Goal: Task Accomplishment & Management: Manage account settings

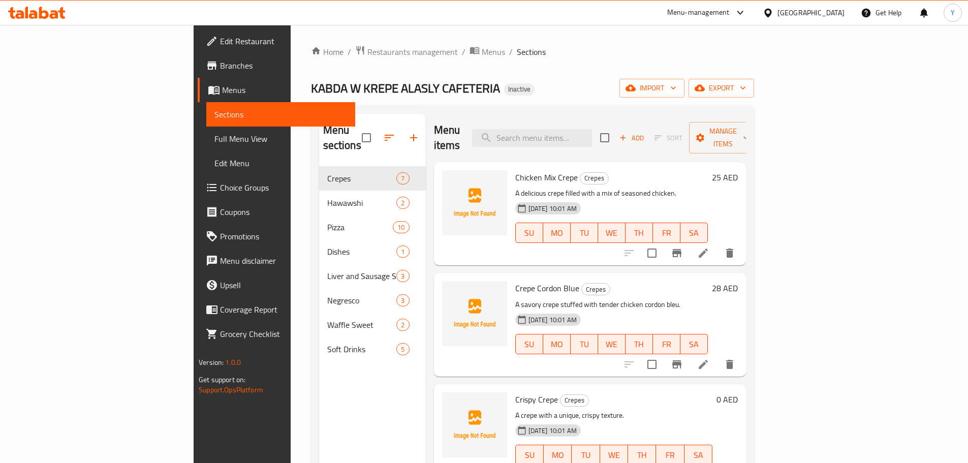
click at [215, 139] on span "Full Menu View" at bounding box center [281, 139] width 133 height 12
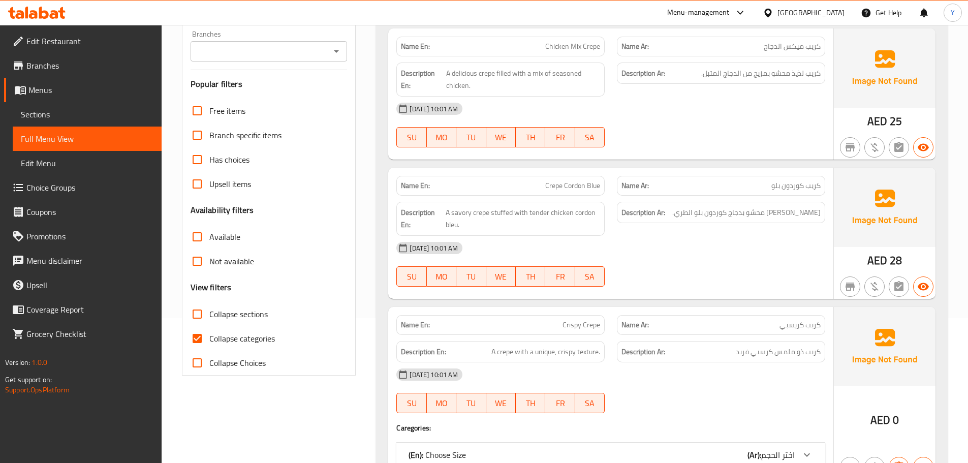
scroll to position [305, 0]
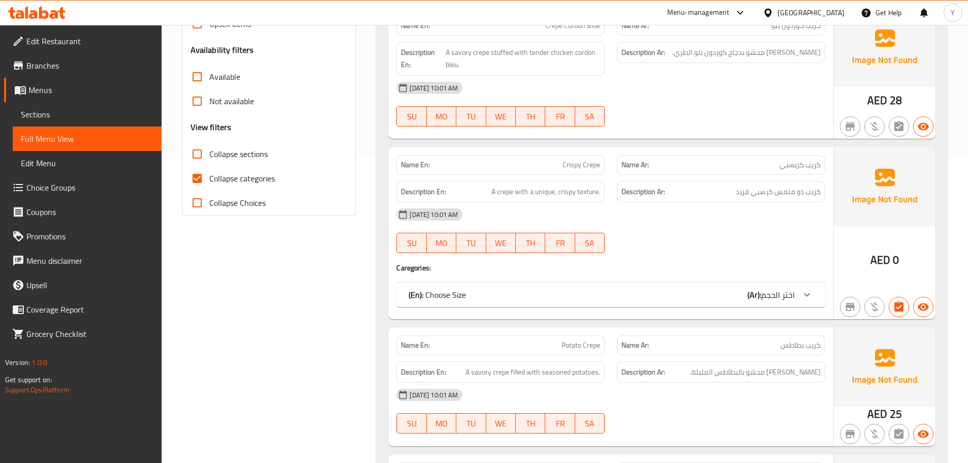
click at [243, 150] on span "Collapse sections" at bounding box center [238, 154] width 58 height 12
click at [209, 150] on input "Collapse sections" at bounding box center [197, 154] width 24 height 24
checkbox input "true"
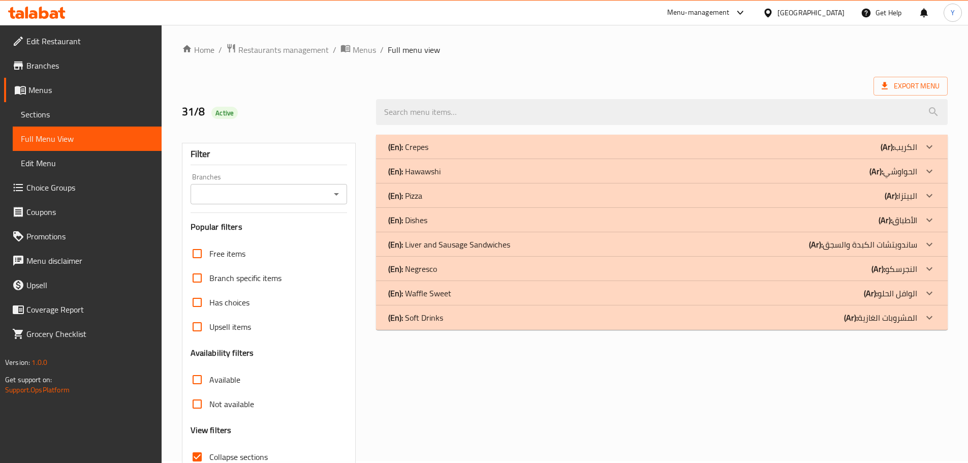
scroll to position [0, 0]
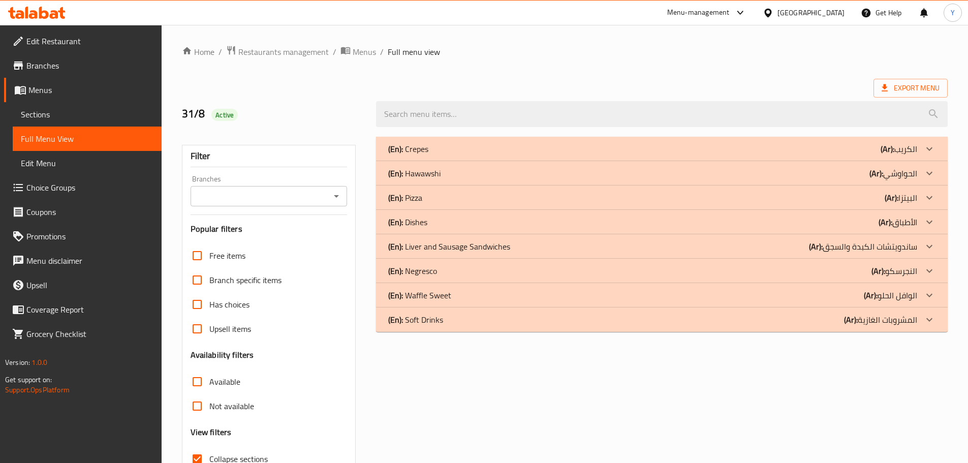
click at [551, 137] on div "(En): Crepes (Ar): الكريب" at bounding box center [662, 149] width 572 height 24
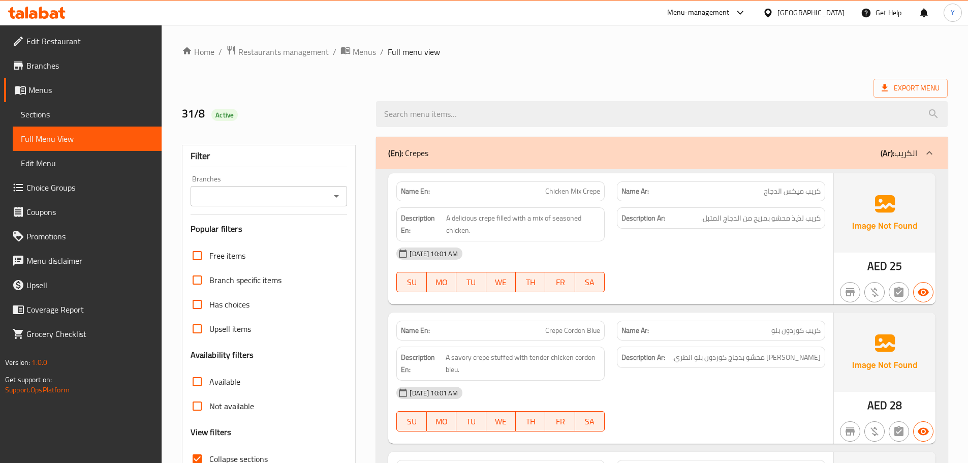
click at [67, 44] on span "Edit Restaurant" at bounding box center [89, 41] width 127 height 12
click at [458, 163] on div "(En): Crepes (Ar): الكريب" at bounding box center [662, 153] width 572 height 33
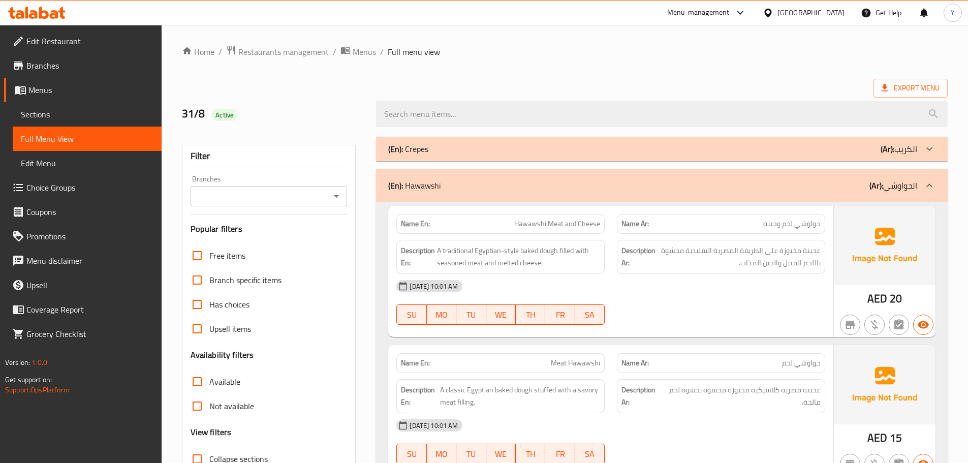
click at [87, 110] on span "Sections" at bounding box center [87, 114] width 133 height 12
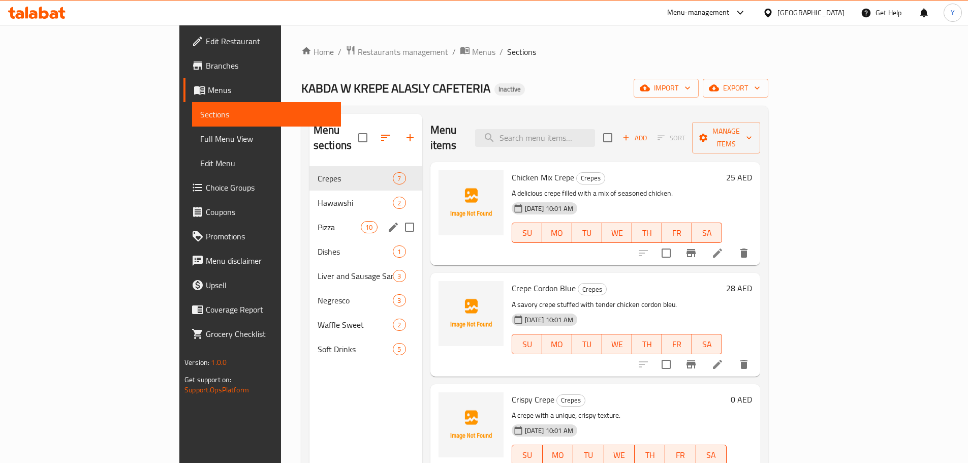
click at [310, 215] on div "Pizza 10" at bounding box center [366, 227] width 113 height 24
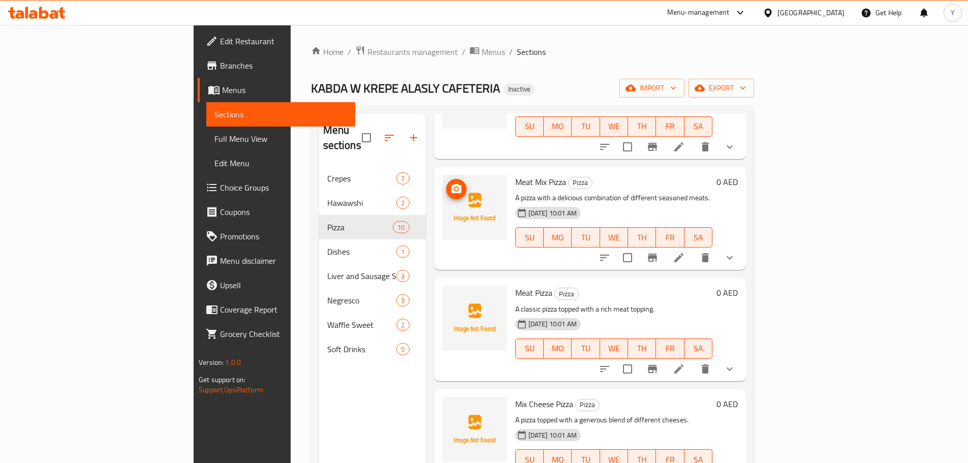
scroll to position [458, 0]
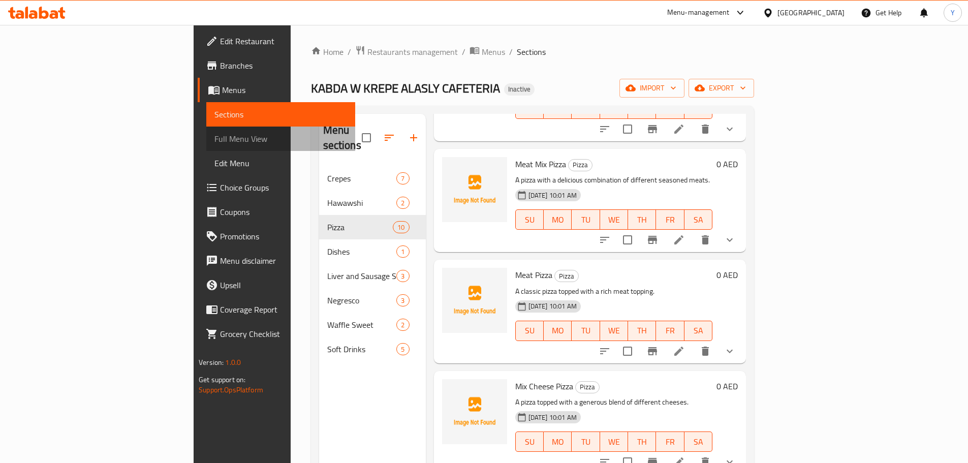
click at [215, 137] on span "Full Menu View" at bounding box center [281, 139] width 133 height 12
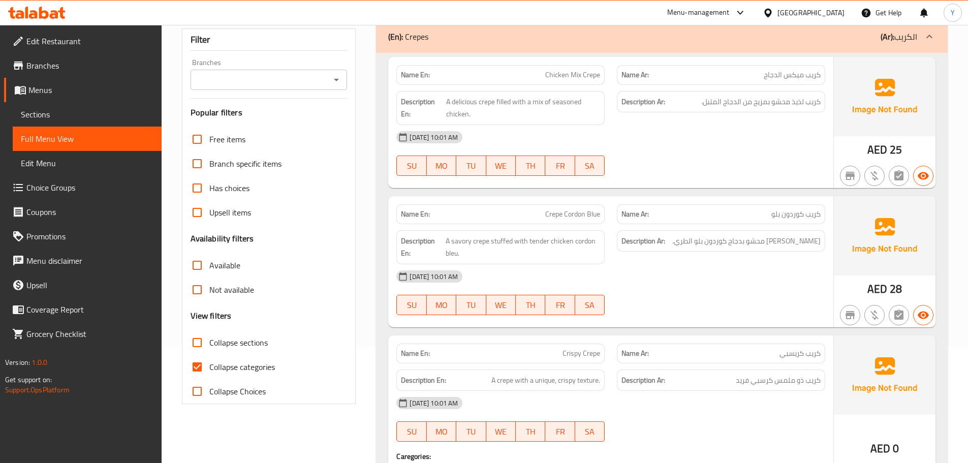
scroll to position [254, 0]
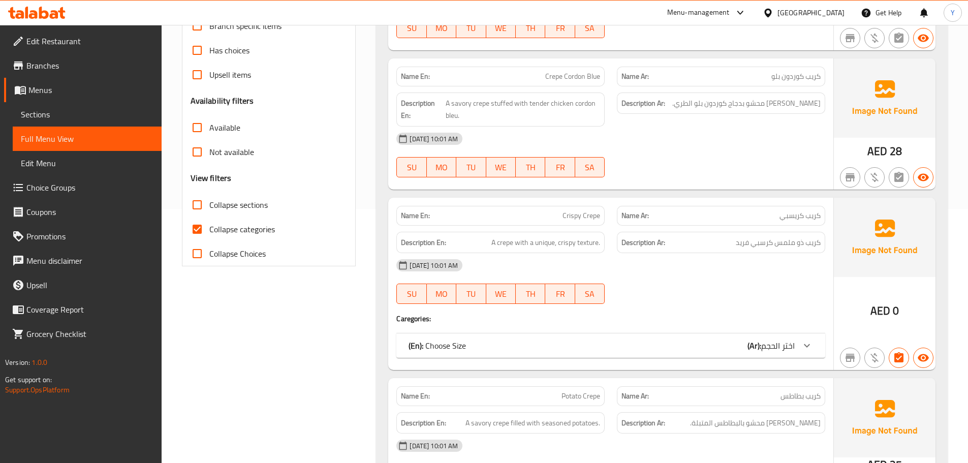
click at [236, 205] on span "Collapse sections" at bounding box center [238, 205] width 58 height 12
click at [209, 205] on input "Collapse sections" at bounding box center [197, 205] width 24 height 24
checkbox input "true"
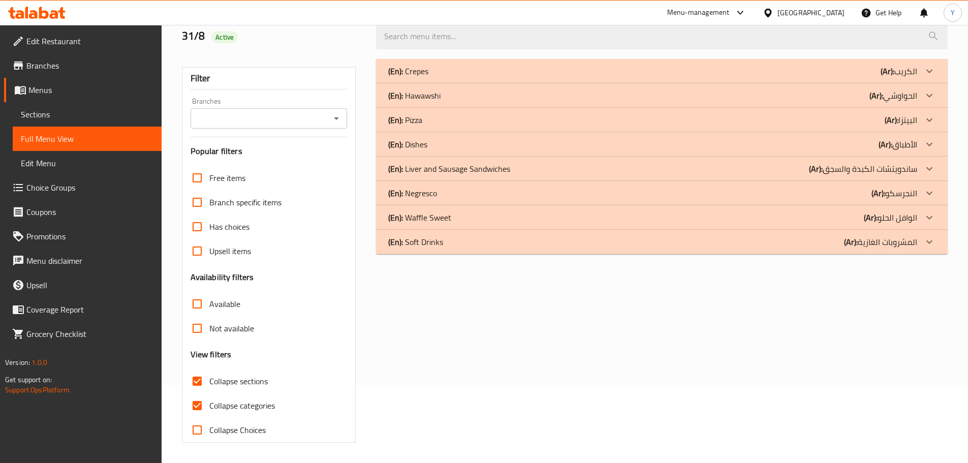
scroll to position [78, 0]
click at [451, 74] on div "(En): Crepes (Ar): الكريب" at bounding box center [652, 71] width 529 height 12
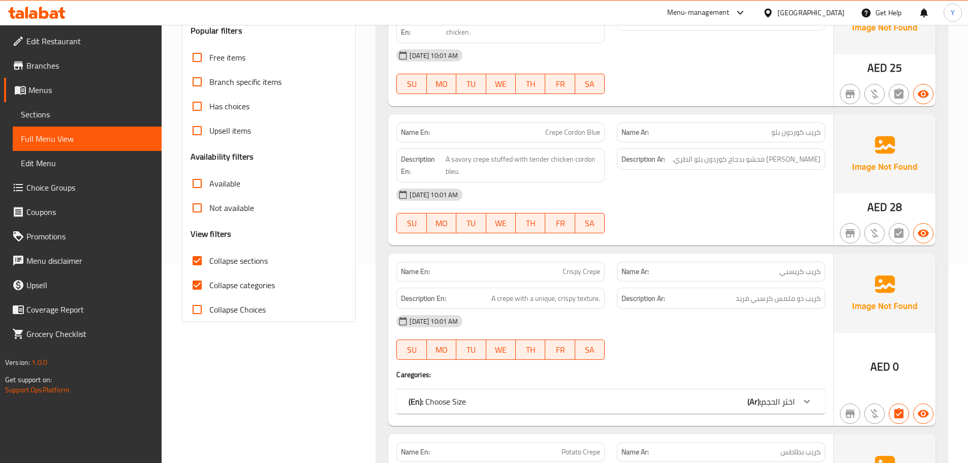
scroll to position [200, 0]
click at [610, 384] on div "Name En: Crispy Crepe Name Ar: كريب كريسبي Description En: A crepe with a uniqu…" at bounding box center [610, 338] width 445 height 172
click at [604, 400] on div "(En): Choose Size (Ar): اختر الحجم" at bounding box center [602, 400] width 386 height 12
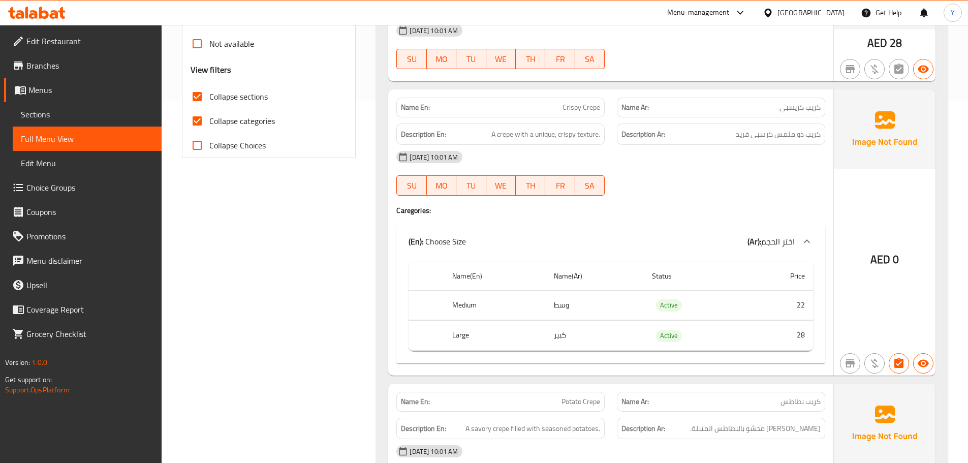
scroll to position [301, 0]
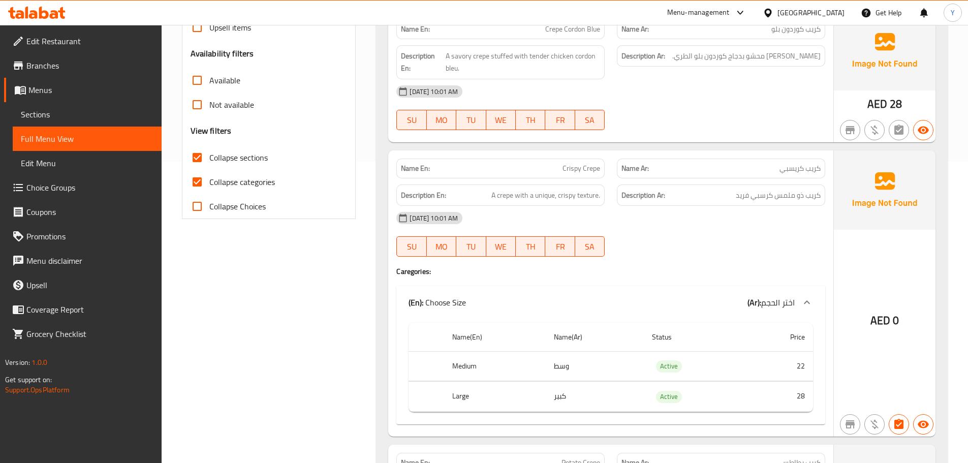
click at [581, 166] on span "Crispy Crepe" at bounding box center [582, 168] width 38 height 11
copy span "Crispy Crepe"
click at [550, 153] on div "Name En: Crispy Crepe" at bounding box center [500, 169] width 221 height 32
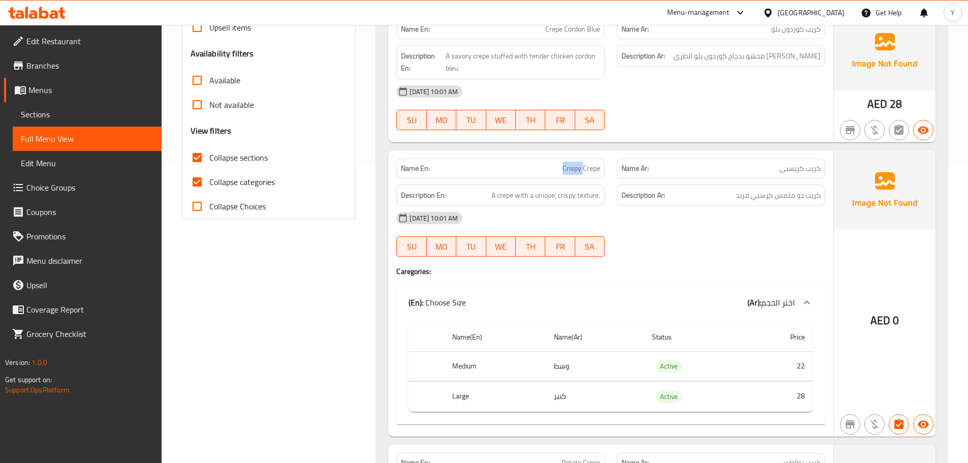
click at [550, 153] on div "Name En: Crispy Crepe" at bounding box center [500, 169] width 221 height 32
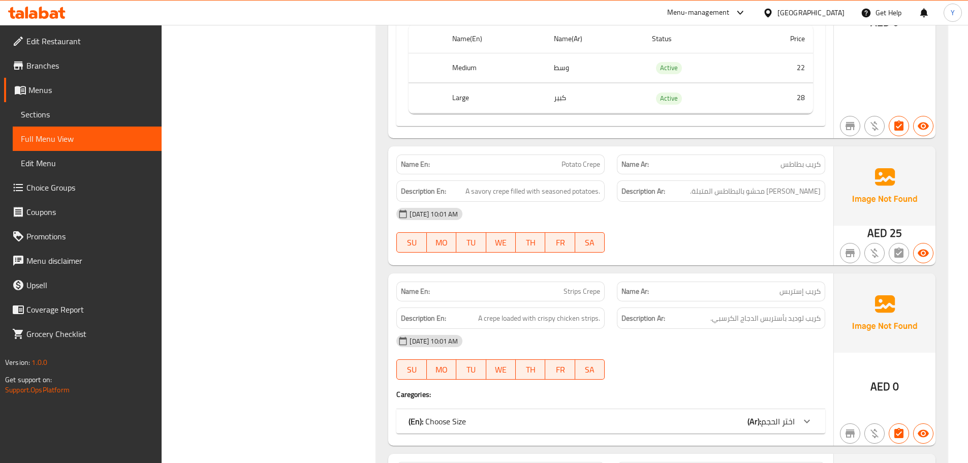
scroll to position [620, 0]
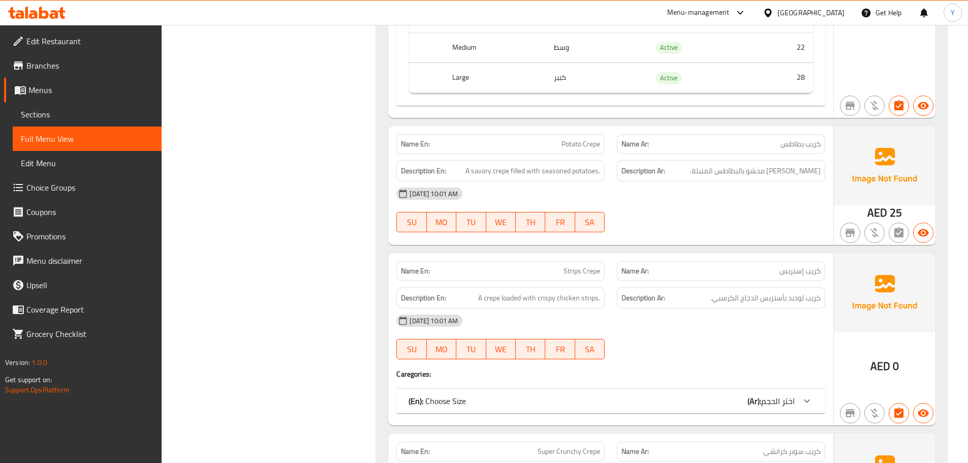
click at [730, 405] on div "(En): Choose Size (Ar): اختر الحجم" at bounding box center [602, 401] width 386 height 12
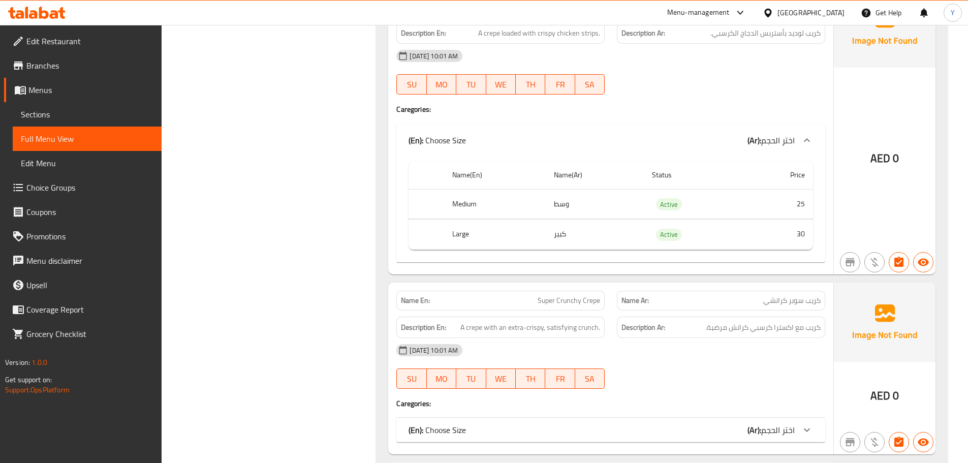
scroll to position [935, 0]
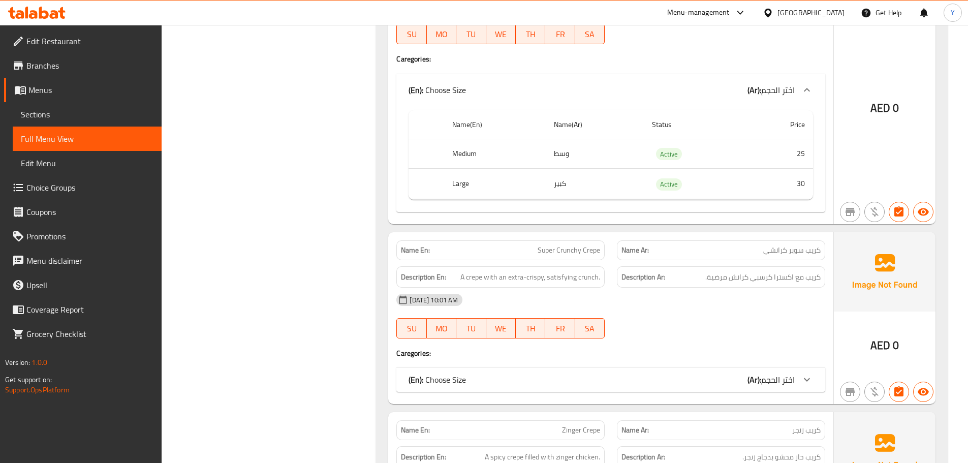
click at [724, 380] on div "(En): Choose Size (Ar): اختر الحجم" at bounding box center [602, 380] width 386 height 12
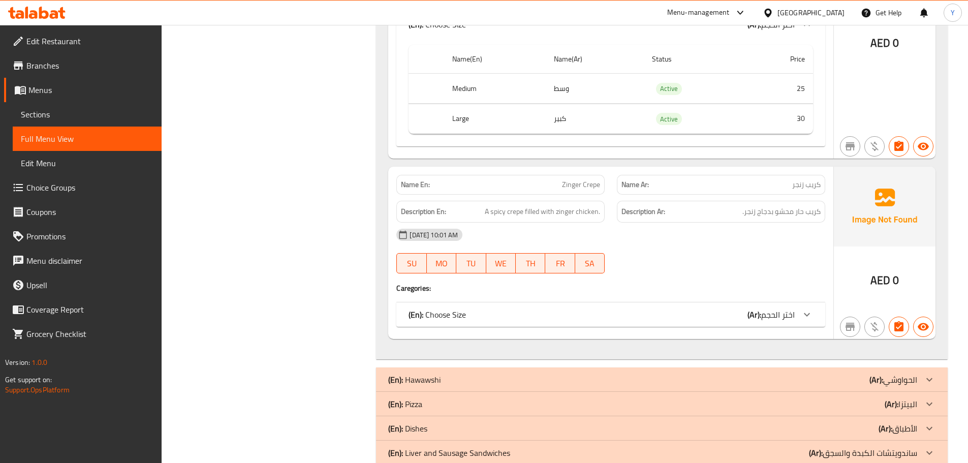
scroll to position [1295, 0]
click at [701, 302] on div "(En): Choose Size (Ar): اختر الحجم Name(En) Name(Ar) Status Price Medium وسط Ac…" at bounding box center [611, 314] width 429 height 24
click at [729, 319] on div "(En): Choose Size (Ar): اختر الحجم" at bounding box center [602, 314] width 386 height 12
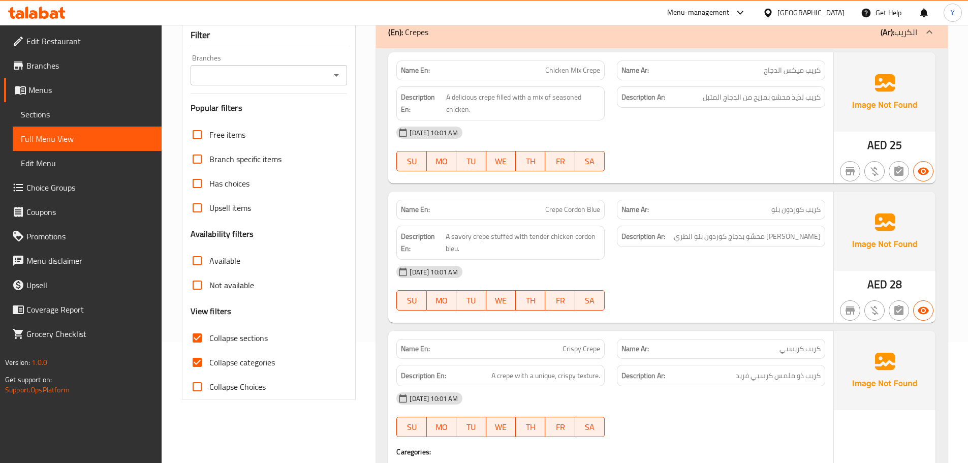
scroll to position [0, 0]
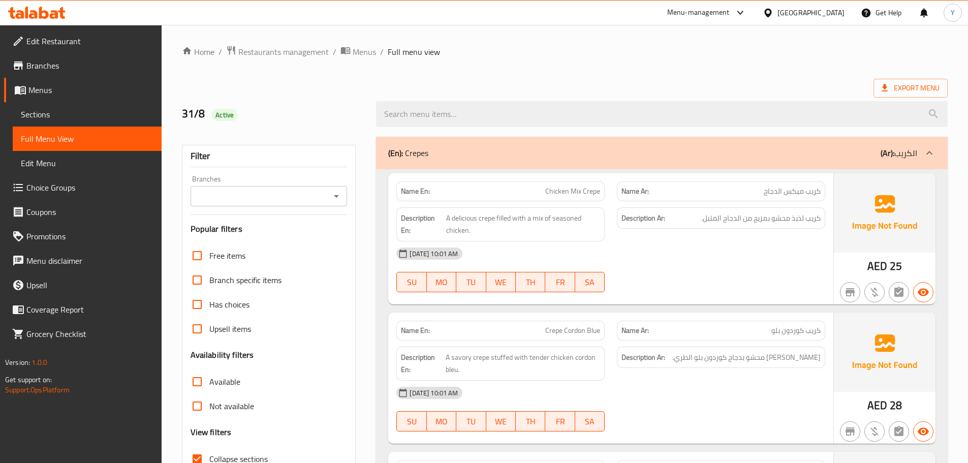
click at [542, 147] on div "(En): Crepes (Ar): الكريب" at bounding box center [652, 153] width 529 height 12
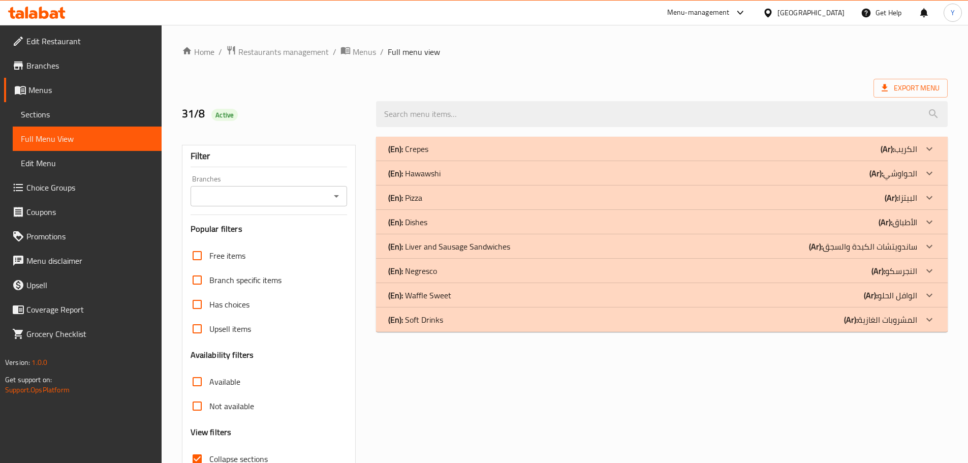
click at [628, 181] on div "(En): Hawawshi (Ar): الحواوشي" at bounding box center [662, 173] width 572 height 24
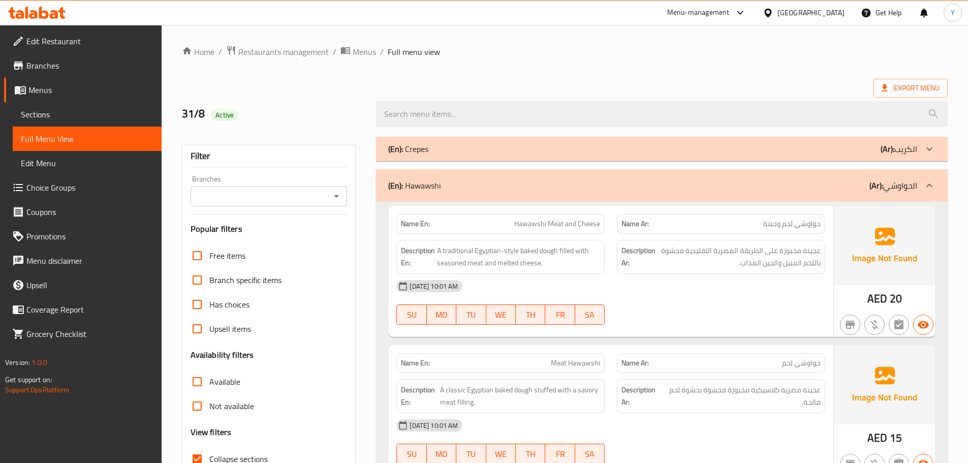
click at [567, 178] on div "(En): Hawawshi (Ar): الحواوشي" at bounding box center [662, 185] width 572 height 33
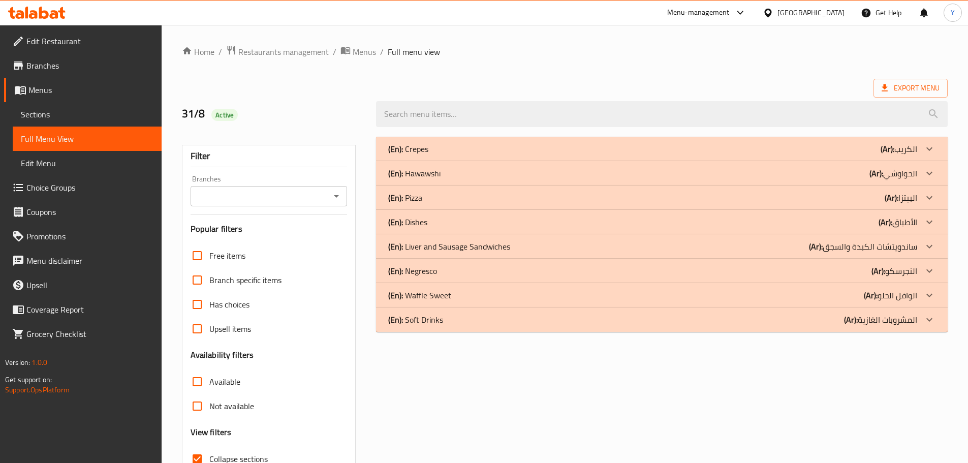
click at [562, 196] on div "(En): Pizza (Ar): البيتزا" at bounding box center [652, 198] width 529 height 12
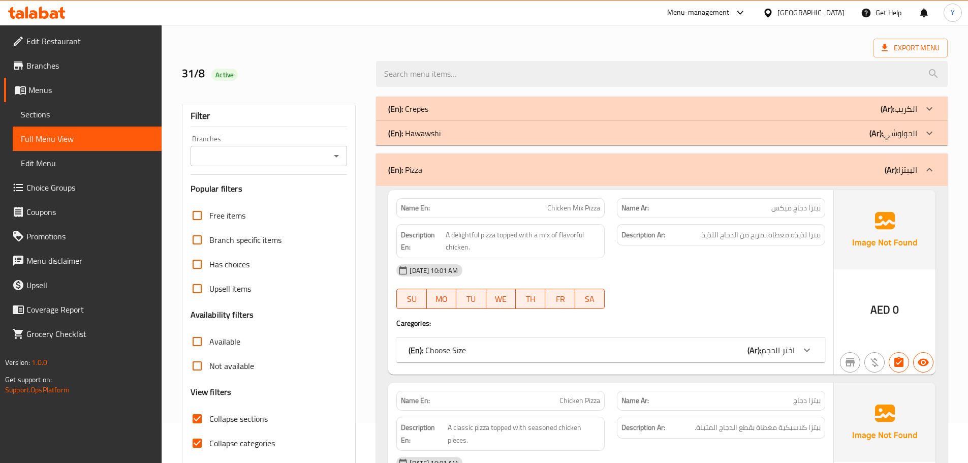
scroll to position [41, 0]
click at [770, 352] on span "اختر الحجم" at bounding box center [778, 349] width 34 height 15
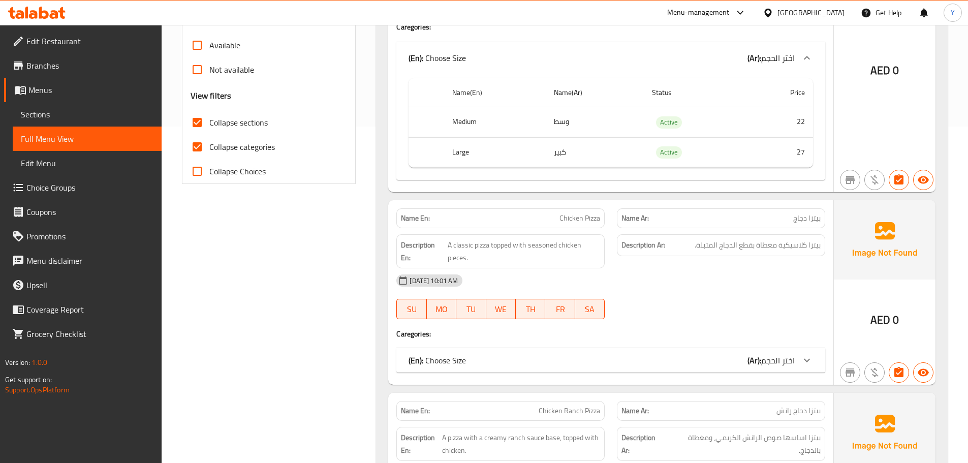
scroll to position [397, 0]
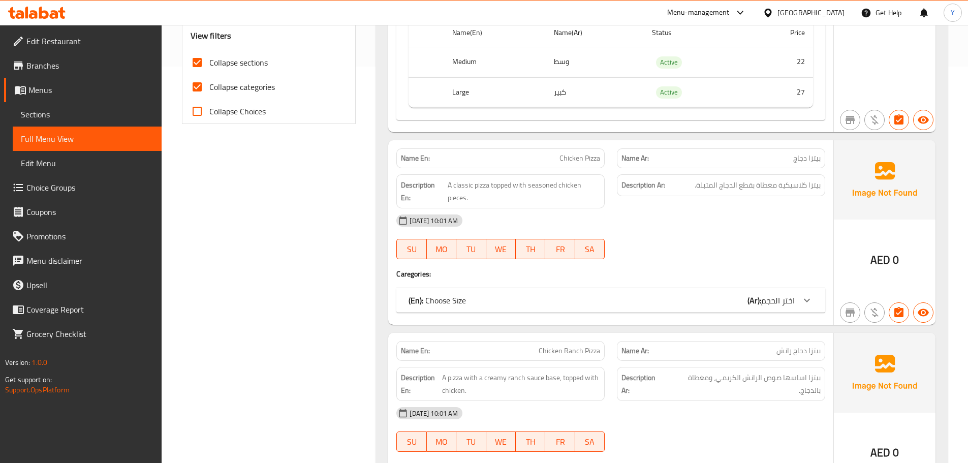
click at [758, 301] on b "(Ar):" at bounding box center [755, 300] width 14 height 15
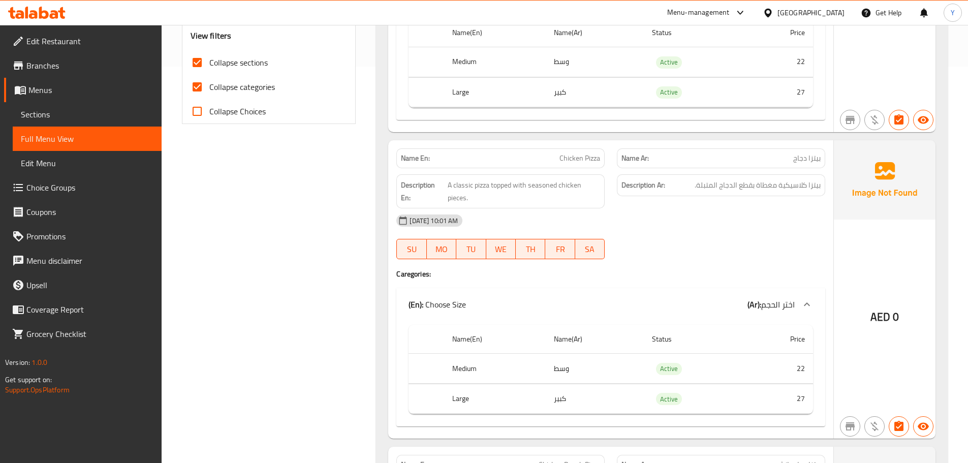
scroll to position [663, 0]
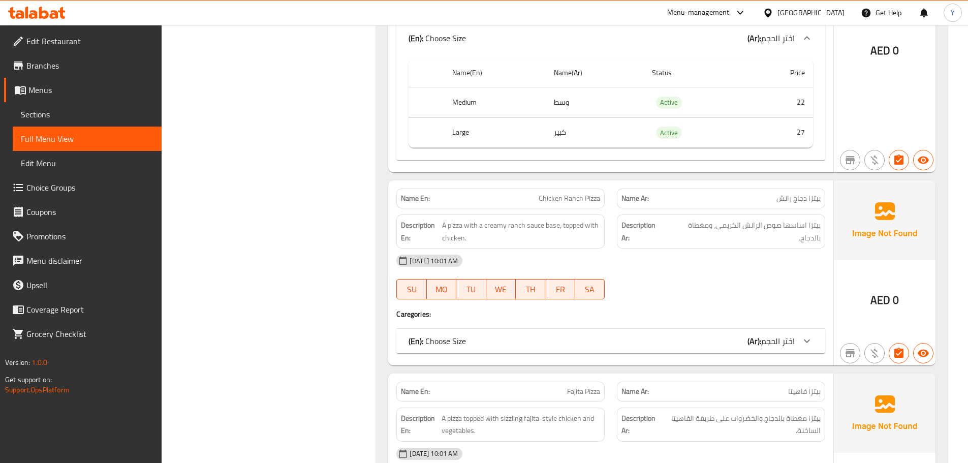
click at [717, 342] on div "(En): Choose Size (Ar): اختر الحجم" at bounding box center [602, 341] width 386 height 12
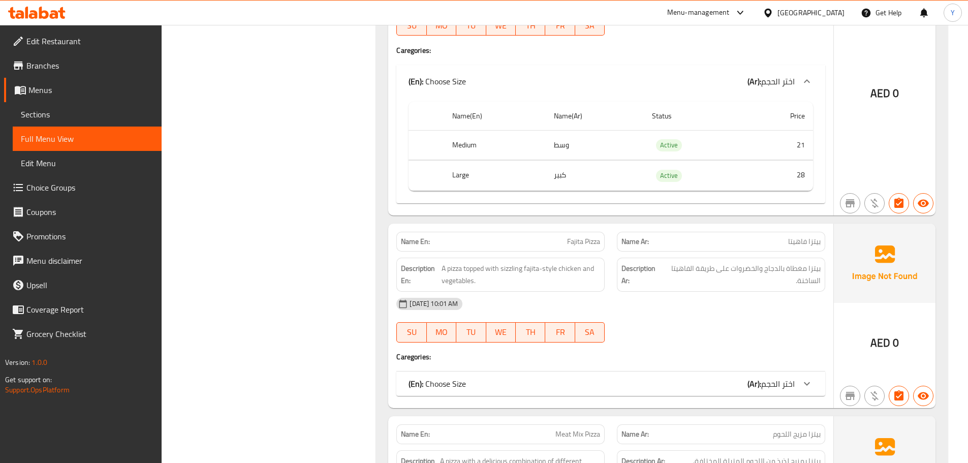
scroll to position [948, 0]
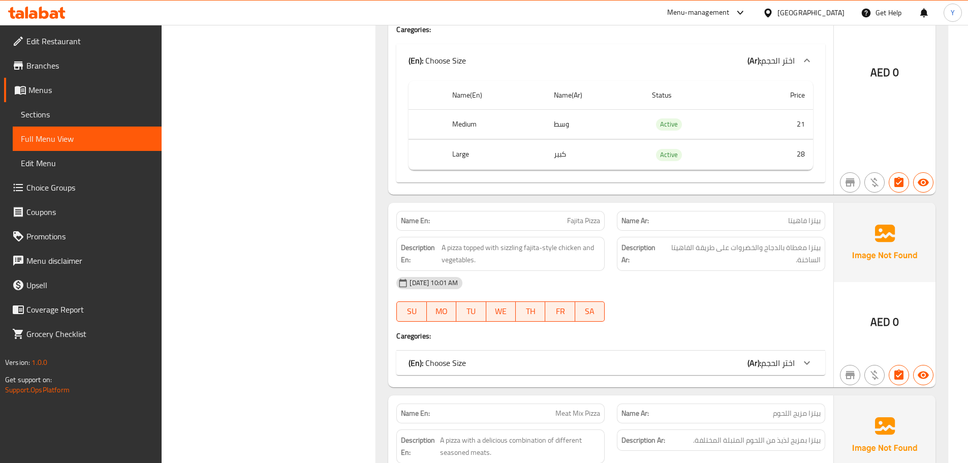
click at [548, 217] on p "Name En: Fajita Pizza" at bounding box center [500, 221] width 199 height 11
copy span "Fajita Pizza"
click at [676, 347] on div "Name En: Fajita Pizza Name Ar: بيتزا فاهيتا Description En: A pizza topped with…" at bounding box center [610, 295] width 445 height 185
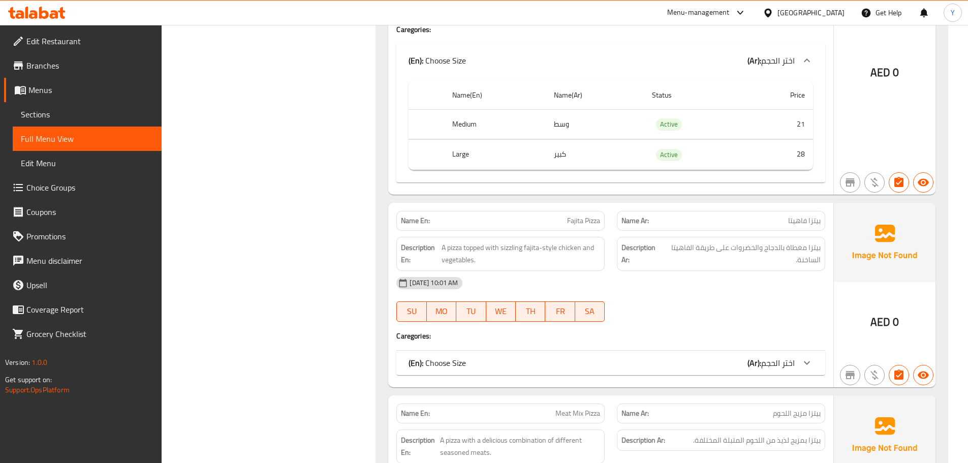
click at [680, 369] on div "(En): Choose Size (Ar): اختر الحجم" at bounding box center [611, 363] width 429 height 24
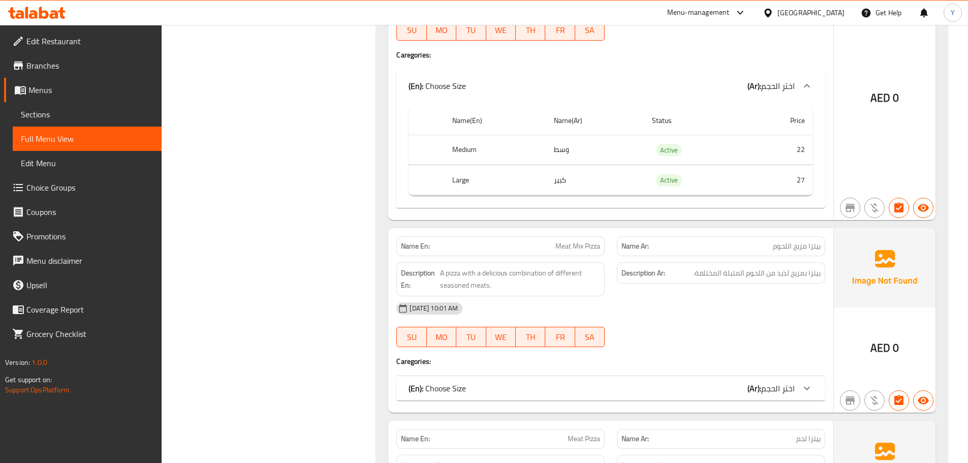
scroll to position [1253, 0]
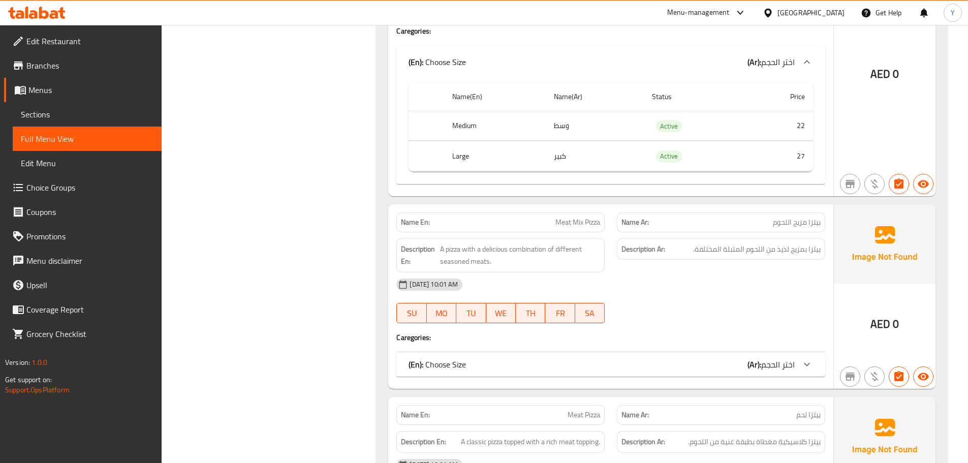
click at [725, 369] on div "(En): Choose Size (Ar): اختر الحجم" at bounding box center [602, 364] width 386 height 12
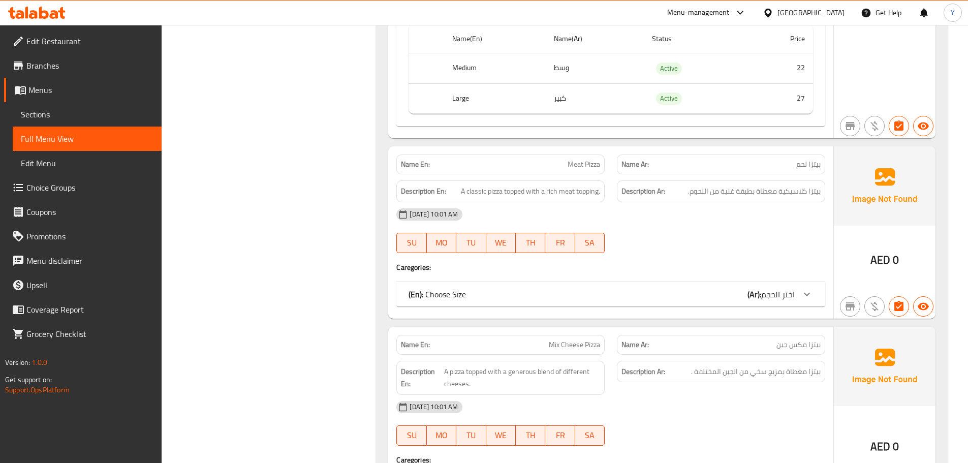
scroll to position [1618, 0]
click at [785, 292] on span "اختر الحجم" at bounding box center [778, 293] width 34 height 15
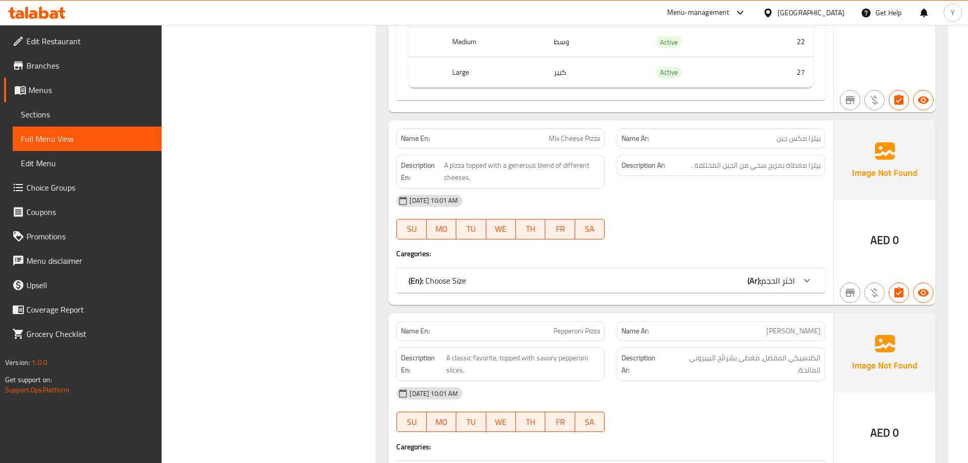
scroll to position [1938, 0]
click at [771, 272] on span "اختر الحجم" at bounding box center [778, 279] width 34 height 15
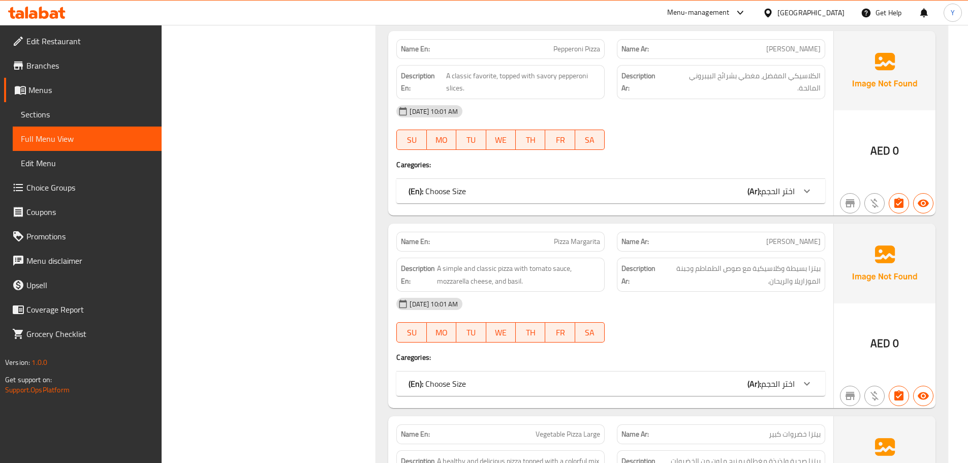
scroll to position [2285, 0]
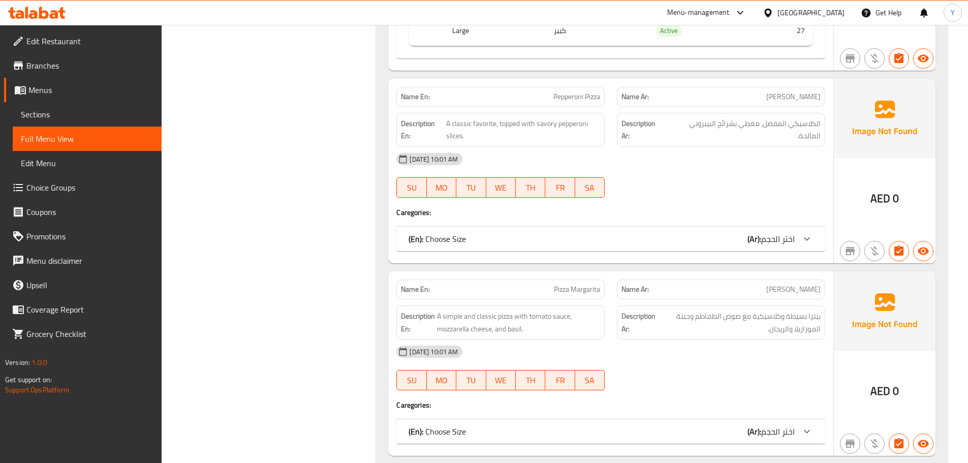
click at [764, 242] on span "اختر الحجم" at bounding box center [778, 238] width 34 height 15
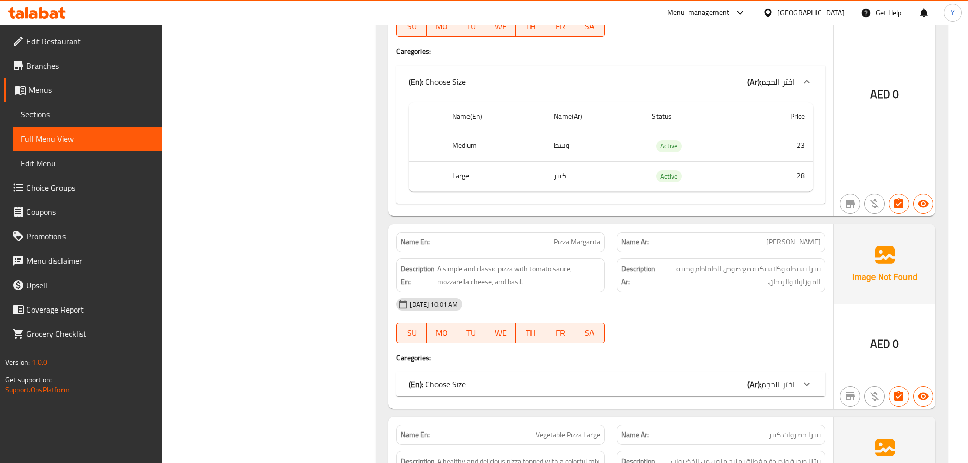
scroll to position [2448, 0]
click at [719, 378] on div "(En): Choose Size (Ar): اختر الحجم" at bounding box center [602, 383] width 386 height 12
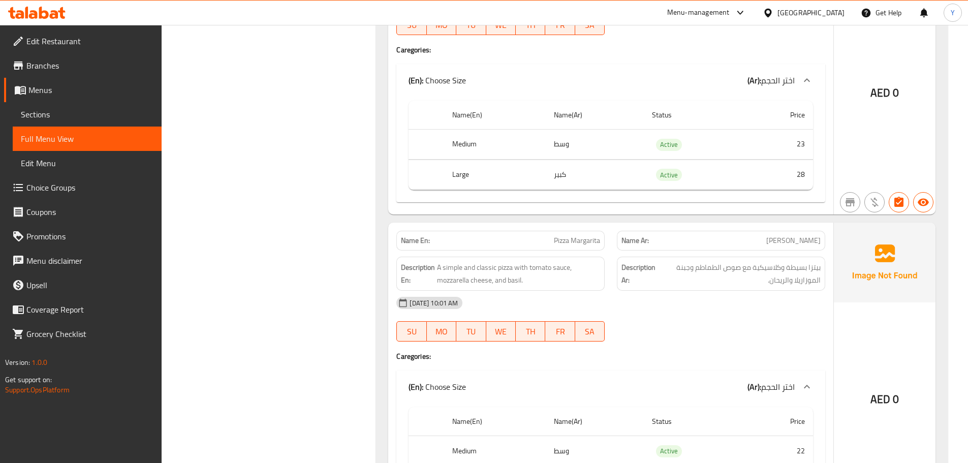
click at [569, 249] on div "Name En: Pizza Margarita" at bounding box center [501, 241] width 208 height 20
click at [584, 243] on span "Pizza Margarita" at bounding box center [577, 240] width 46 height 11
click at [557, 244] on span "Pizza Margarita" at bounding box center [577, 240] width 46 height 11
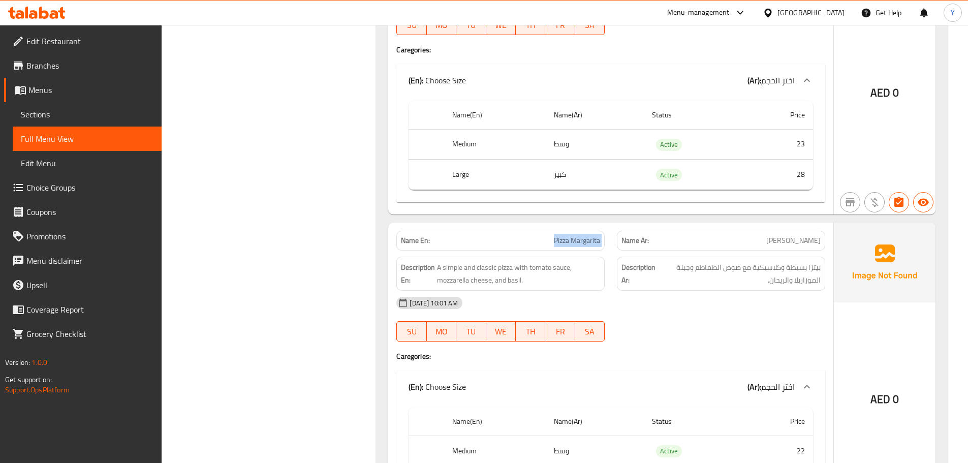
click at [557, 244] on span "Pizza Margarita" at bounding box center [577, 240] width 46 height 11
copy span "Pizza Margarita"
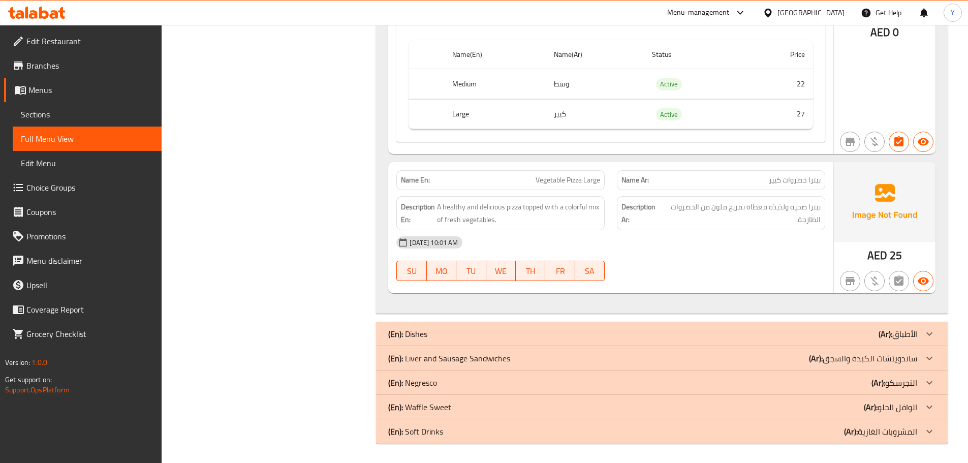
scroll to position [2816, 0]
click at [717, 236] on div "[DATE] 10:01 AM" at bounding box center [610, 241] width 441 height 24
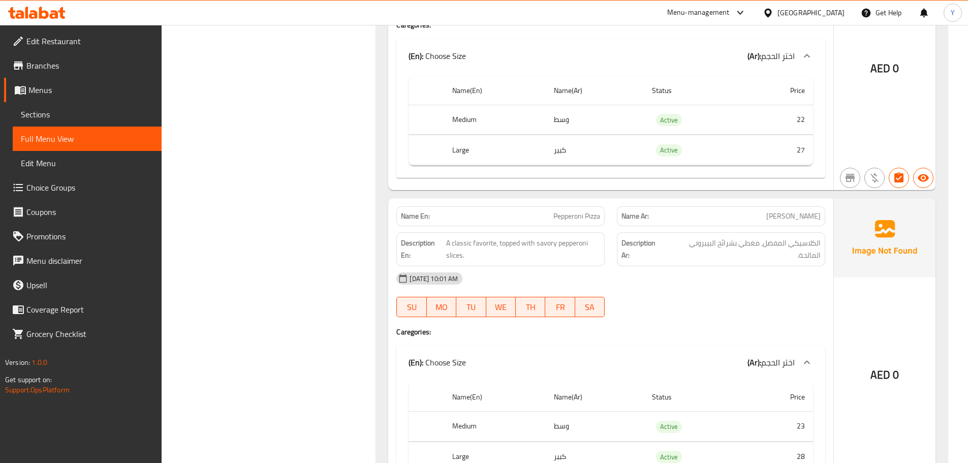
scroll to position [0, 0]
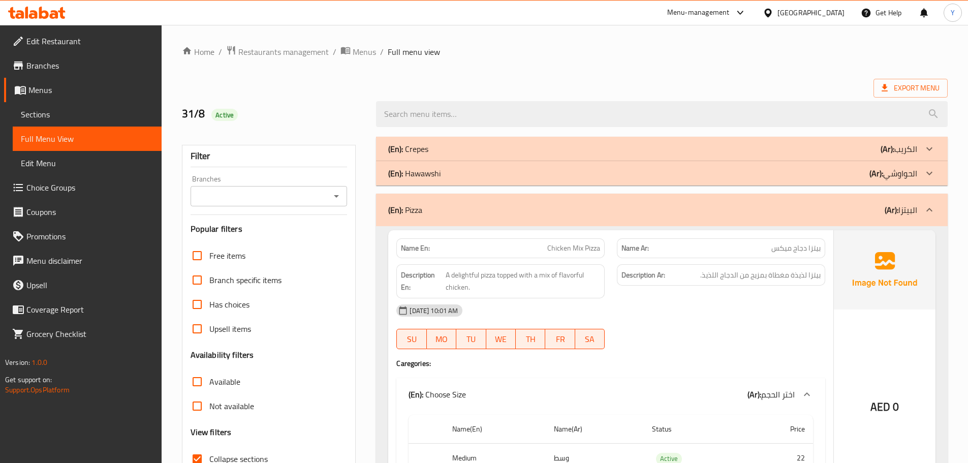
drag, startPoint x: 713, startPoint y: 241, endPoint x: 694, endPoint y: 127, distance: 115.5
click at [618, 197] on div "(En): Pizza (Ar): البيتزا" at bounding box center [662, 210] width 572 height 33
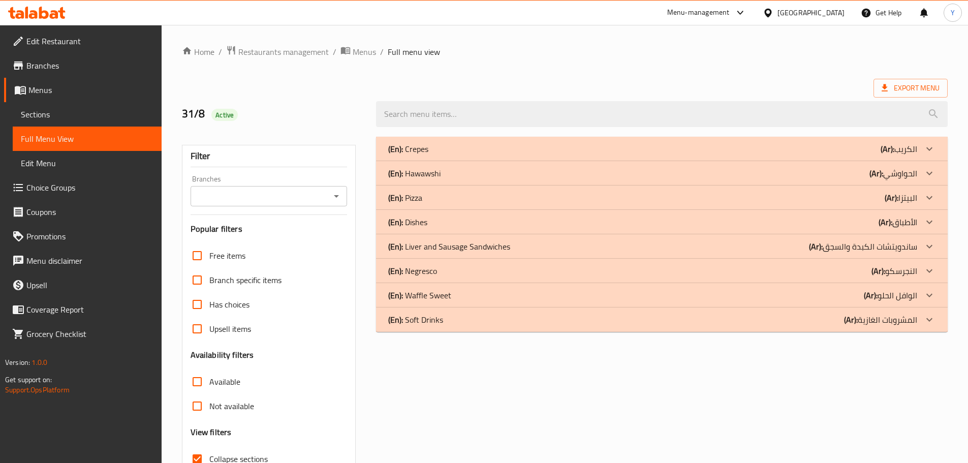
click at [450, 228] on div "(En): Dishes (Ar): الأطباق" at bounding box center [662, 222] width 572 height 24
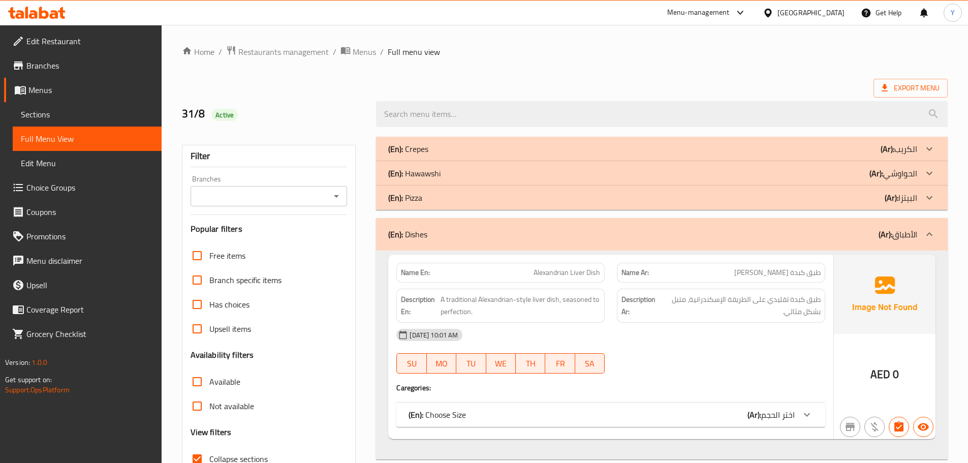
click at [772, 329] on div "[DATE] 10:01 AM" at bounding box center [610, 335] width 441 height 24
click at [742, 412] on div "(En): Choose Size (Ar): اختر الحجم" at bounding box center [602, 415] width 386 height 12
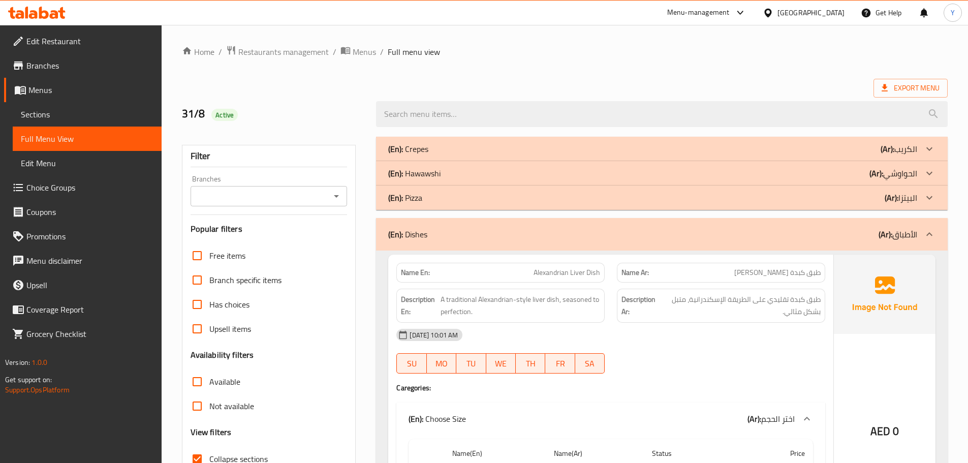
click at [671, 235] on div "(En): Dishes (Ar): الأطباق" at bounding box center [652, 234] width 529 height 12
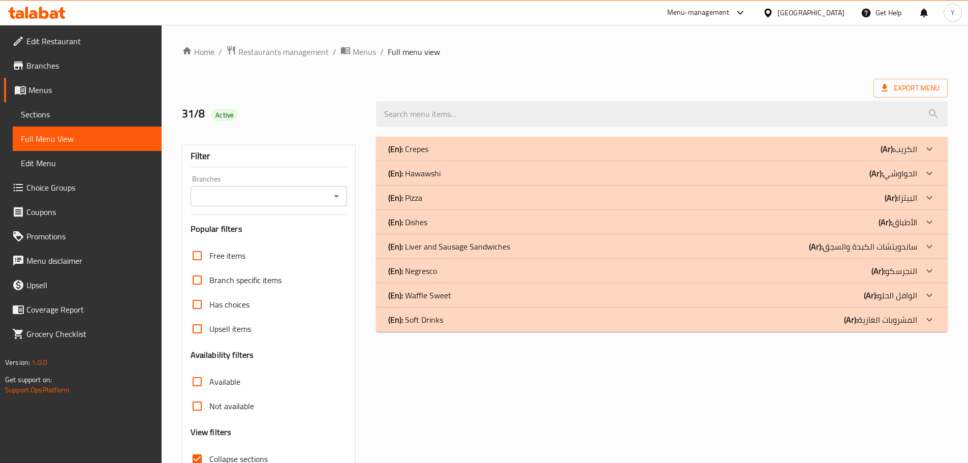
click at [869, 244] on p "(Ar): ساندويتشات الكبدة والسجق" at bounding box center [863, 246] width 108 height 12
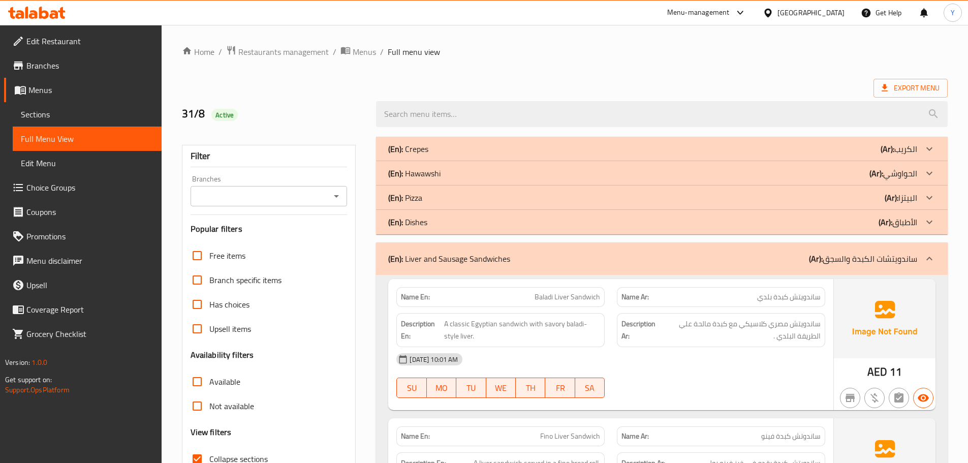
click at [915, 223] on p "(Ar): الأطباق" at bounding box center [898, 222] width 39 height 12
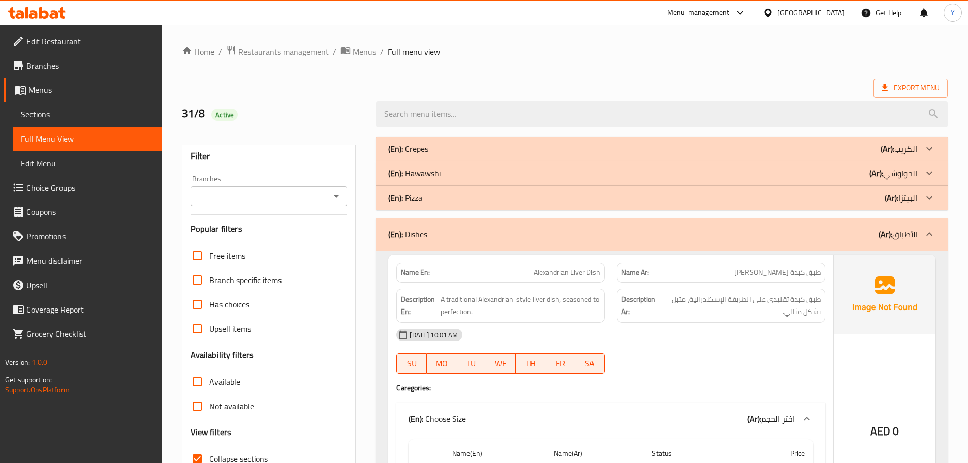
click at [915, 223] on div "(En): Dishes (Ar): الأطباق" at bounding box center [662, 234] width 572 height 33
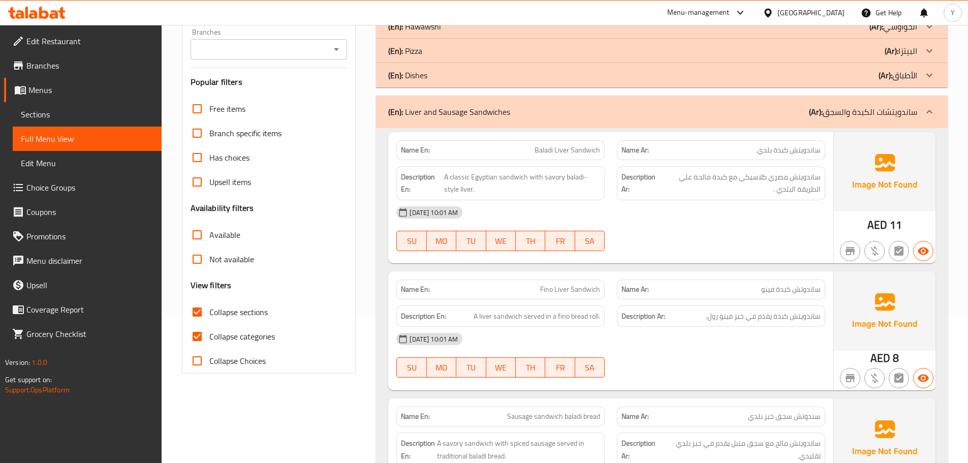
scroll to position [203, 0]
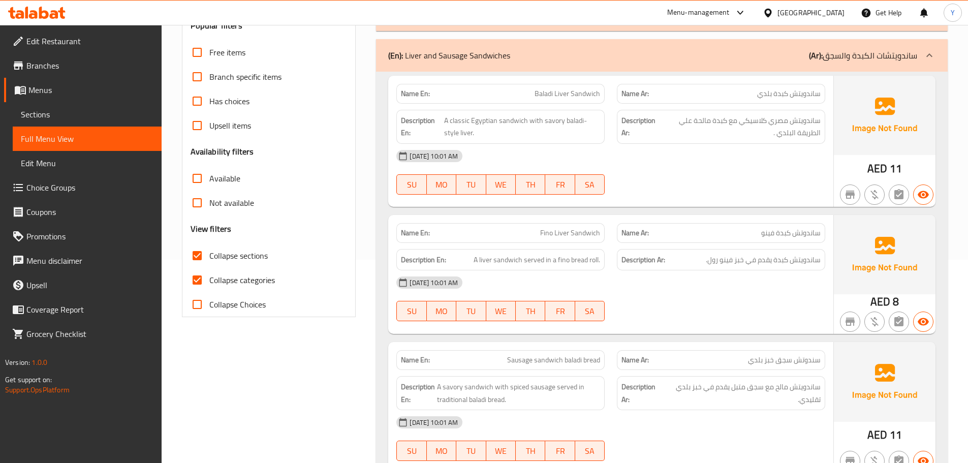
click at [649, 56] on div "(En): Liver and Sausage Sandwiches (Ar): ساندويتشات الكبدة والسجق" at bounding box center [652, 55] width 529 height 12
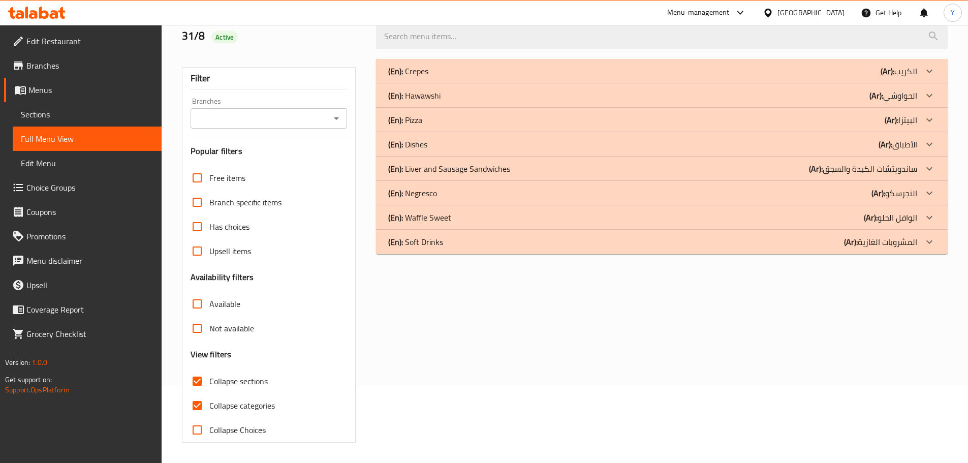
scroll to position [78, 0]
click at [895, 190] on p "(Ar): النجرسكو" at bounding box center [895, 193] width 46 height 12
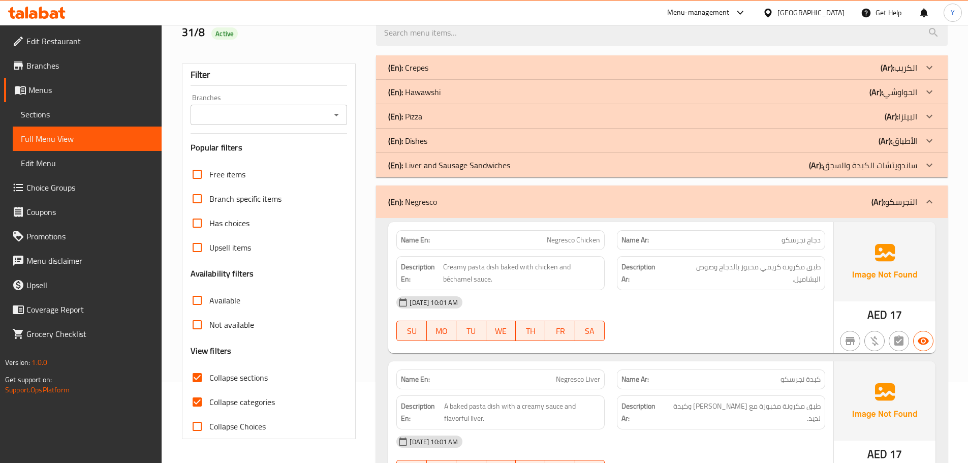
scroll to position [43, 0]
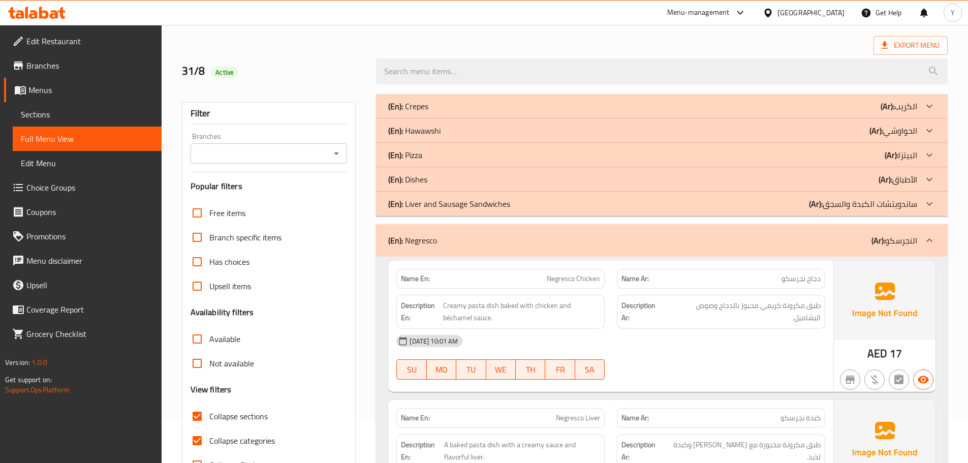
click at [614, 243] on div "(En): Negresco (Ar): النجرسكو" at bounding box center [652, 240] width 529 height 12
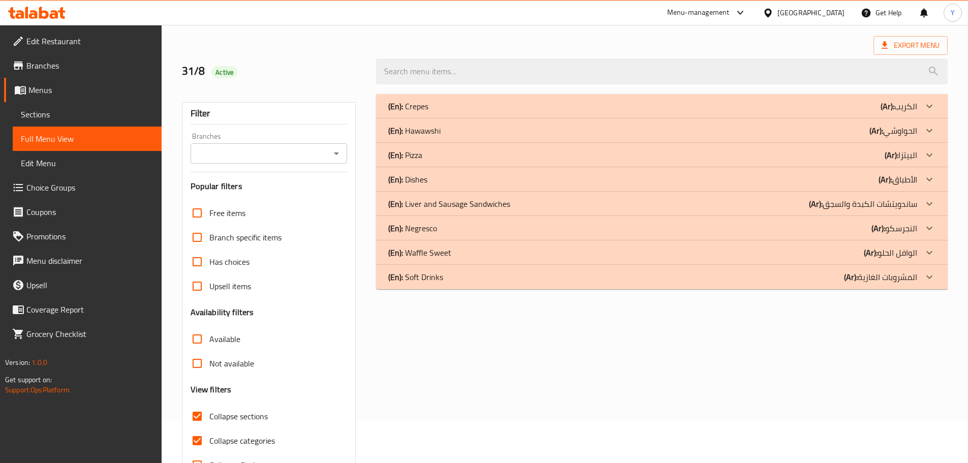
click at [846, 250] on div "(En): Waffle Sweet (Ar): الوافل الحلو" at bounding box center [652, 253] width 529 height 12
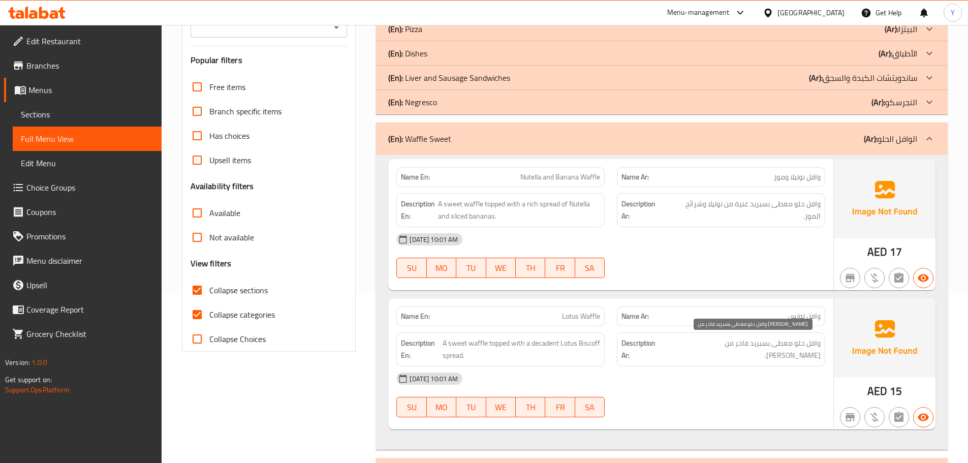
scroll to position [169, 0]
click at [863, 140] on div "(En): Waffle Sweet (Ar): الوافل الحلو" at bounding box center [652, 138] width 529 height 12
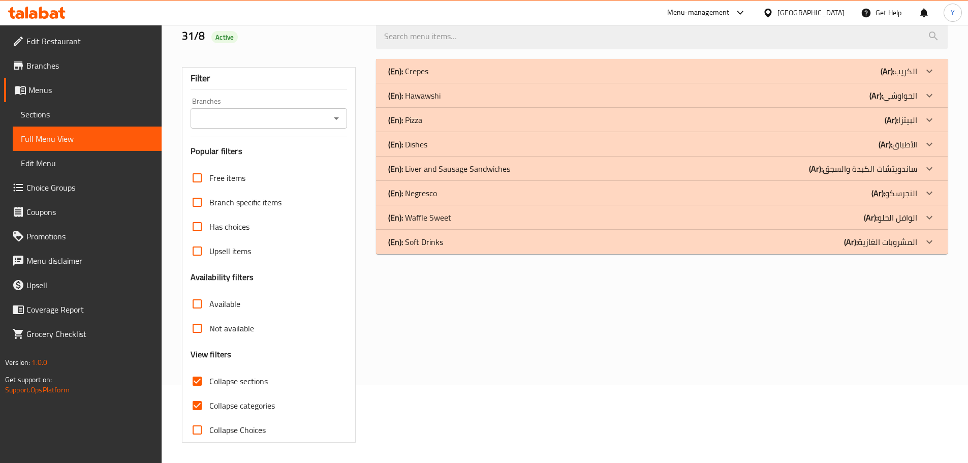
scroll to position [78, 0]
click at [842, 241] on div "(En): Soft Drinks (Ar): المشروبات الغازية" at bounding box center [652, 242] width 529 height 12
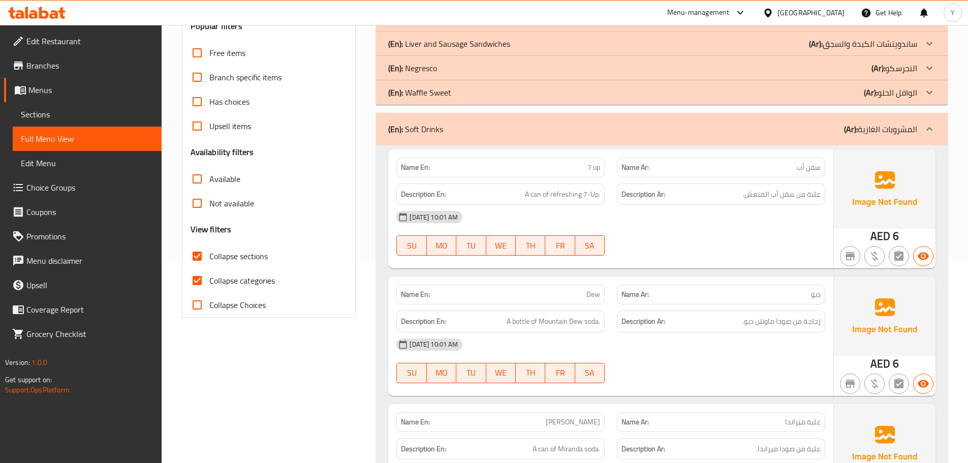
scroll to position [220, 0]
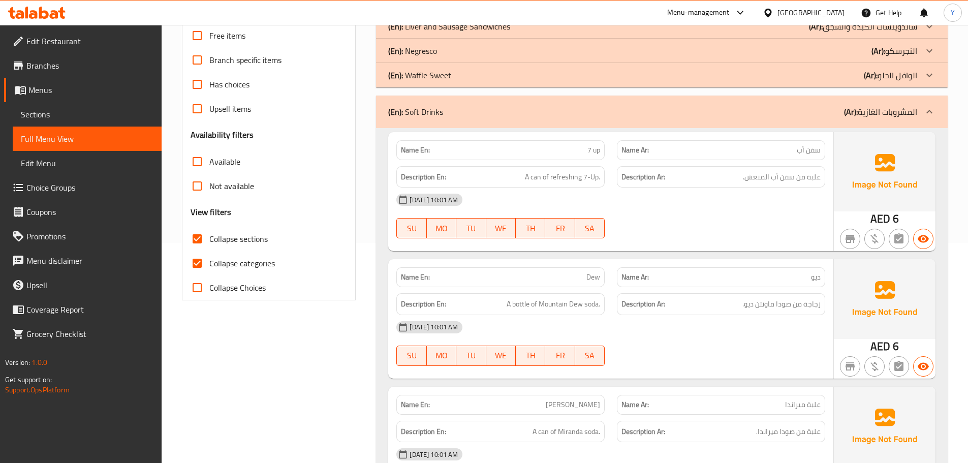
click at [602, 275] on div "Name En: Dew" at bounding box center [501, 277] width 208 height 20
copy span "Dew"
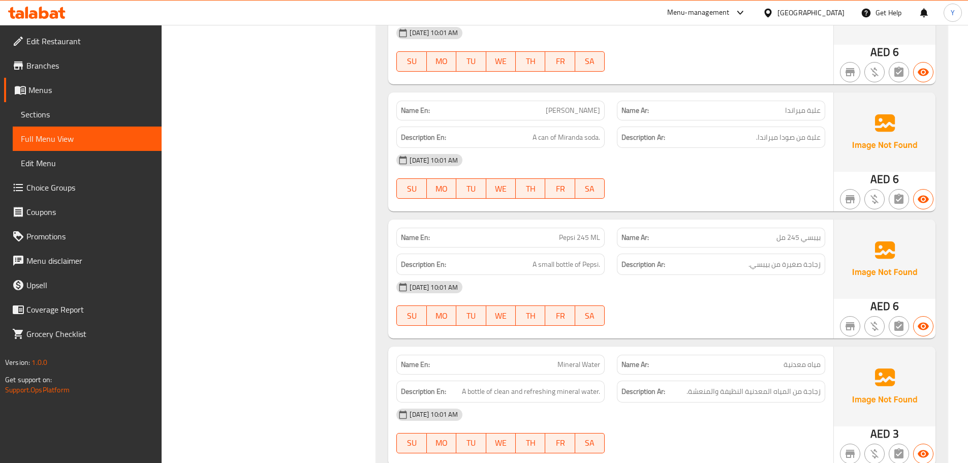
scroll to position [515, 0]
click at [583, 232] on span "Pepsi 245 ML" at bounding box center [579, 237] width 41 height 11
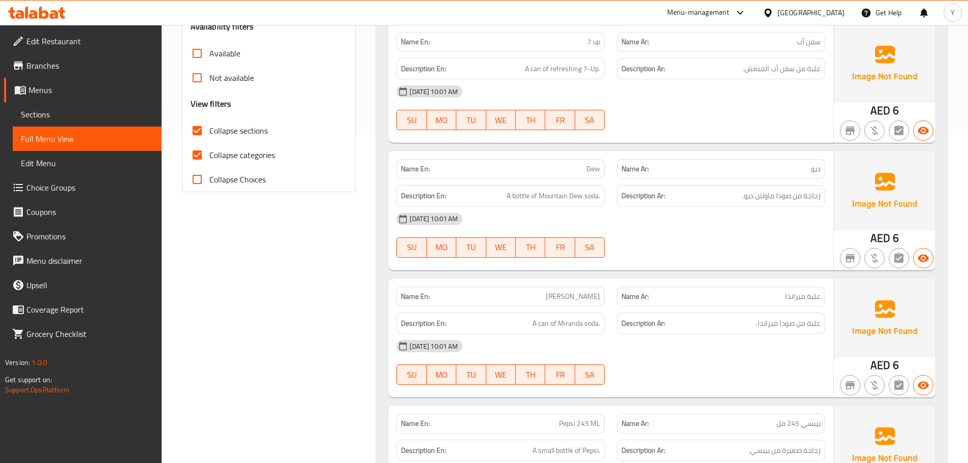
scroll to position [434, 0]
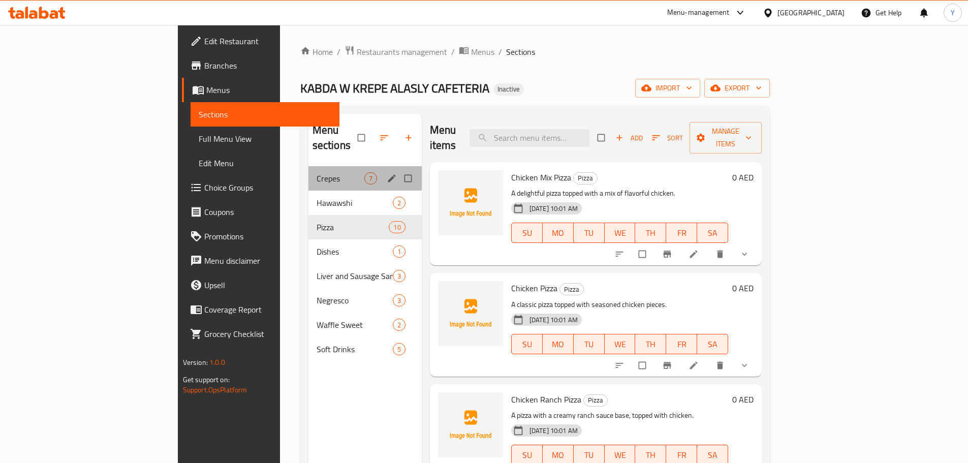
click at [309, 170] on div "Crepes 7" at bounding box center [365, 178] width 113 height 24
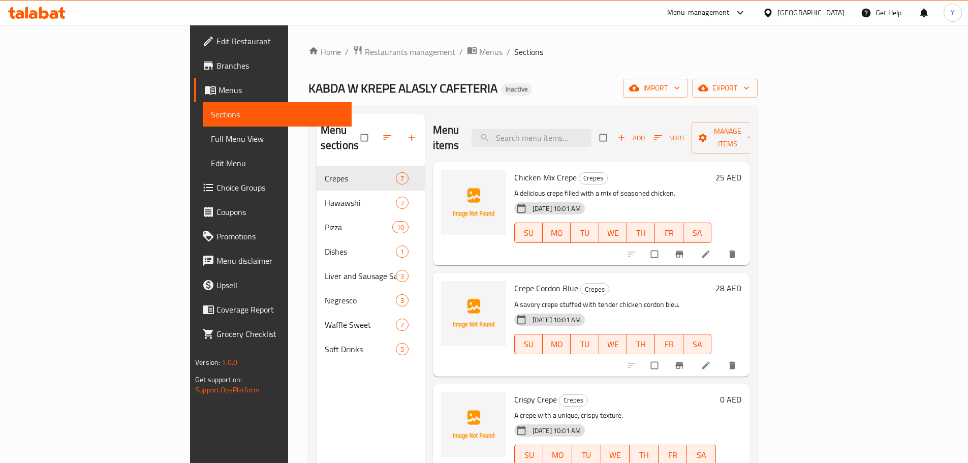
scroll to position [102, 0]
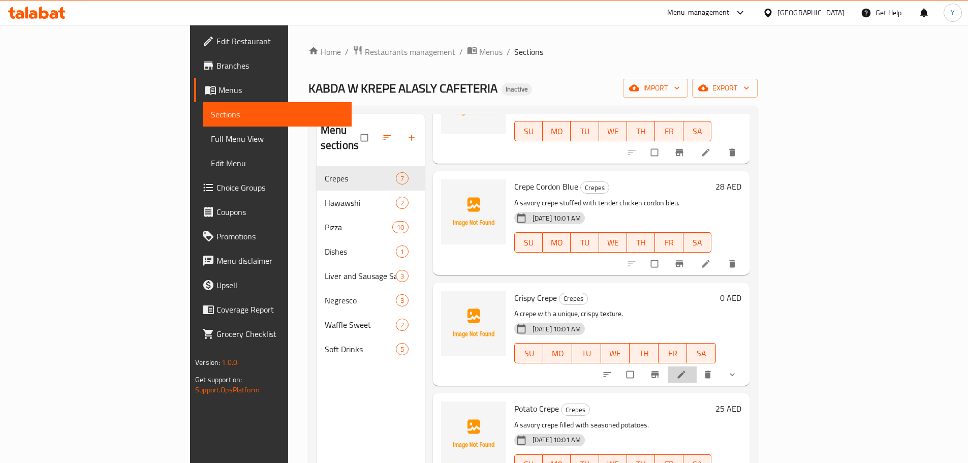
click at [697, 367] on li at bounding box center [682, 375] width 28 height 16
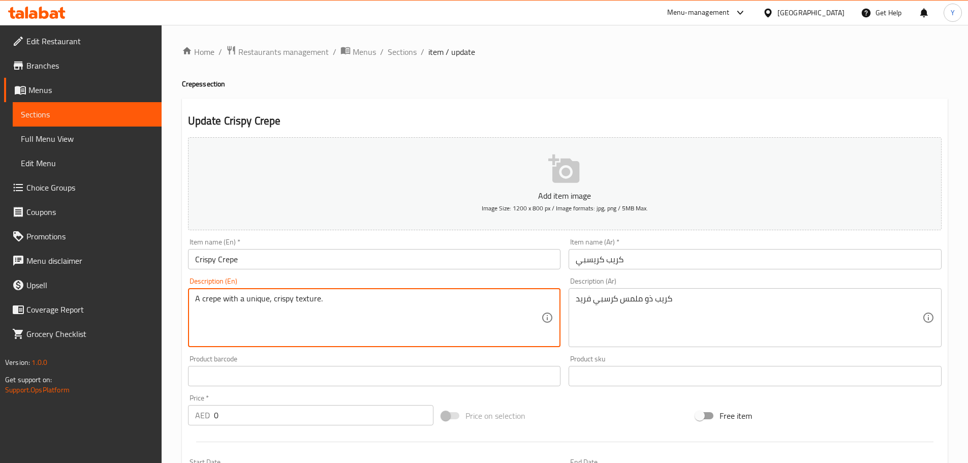
drag, startPoint x: 508, startPoint y: 322, endPoint x: 0, endPoint y: 275, distance: 510.1
paste textarea "Crepe filled with Crispy chicken. كريب محشو بالدجاج المقرمش"
drag, startPoint x: 309, startPoint y: 303, endPoint x: 523, endPoint y: 293, distance: 214.2
click at [520, 294] on textarea "Crepe filled with Crispy chicken. كريب محشو بالدجاج المقرمش" at bounding box center [368, 318] width 347 height 48
type textarea "Crepe filled with Crispy chicken."
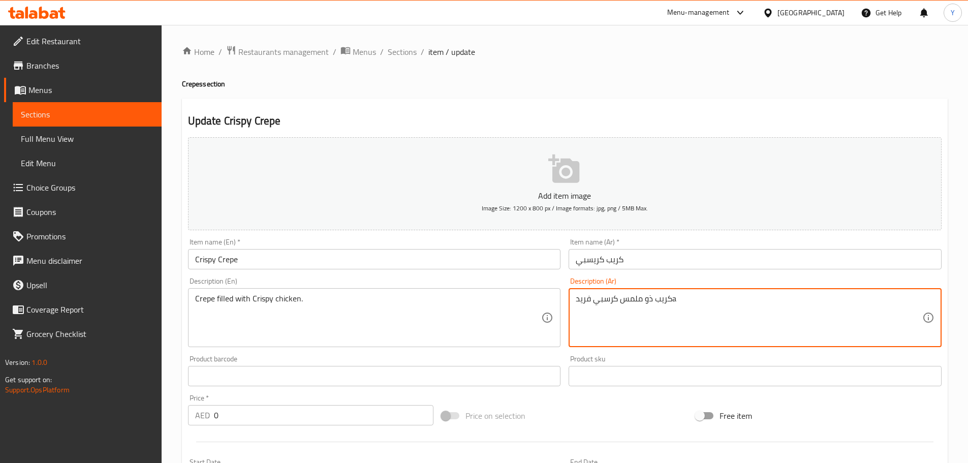
paste textarea "محشو بالدجاج المقرمش"
type textarea "كريب محشو بالدجاج المقرمش"
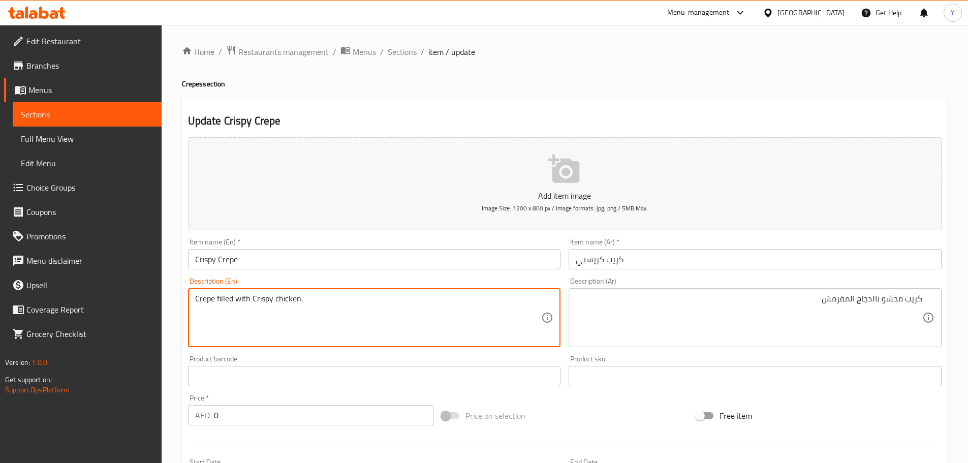
type textarea "Crepe filled with Crispy chicken."
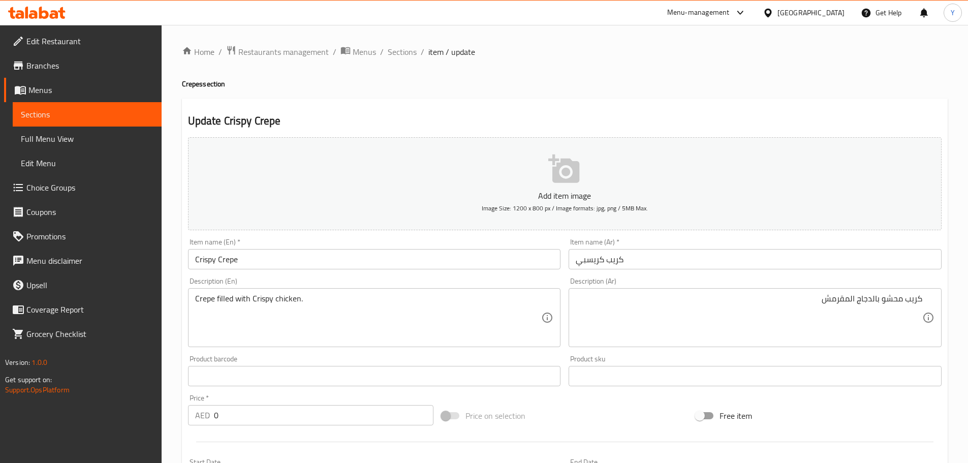
click at [719, 84] on h4 "Crepes section" at bounding box center [565, 84] width 766 height 10
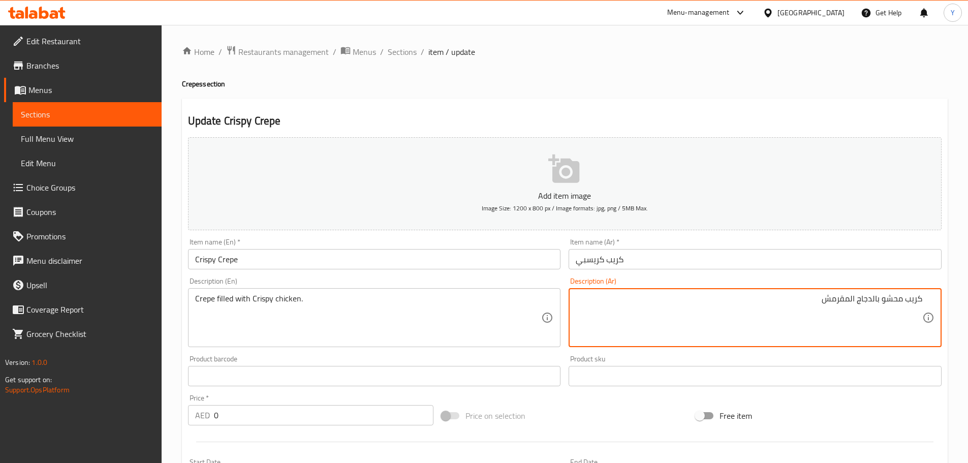
click at [877, 300] on textarea "كريب محشو بالدجاج المقرمش" at bounding box center [749, 318] width 347 height 48
drag, startPoint x: 877, startPoint y: 300, endPoint x: 768, endPoint y: 286, distance: 109.7
click at [768, 286] on div "Description (Ar) كريب محشو بالدجاج المقرمش Description (Ar)" at bounding box center [755, 313] width 373 height 70
click at [800, 330] on textarea "كريب محشو" at bounding box center [749, 318] width 347 height 48
type textarea "كريب محشو مع دجاج كرسبي"
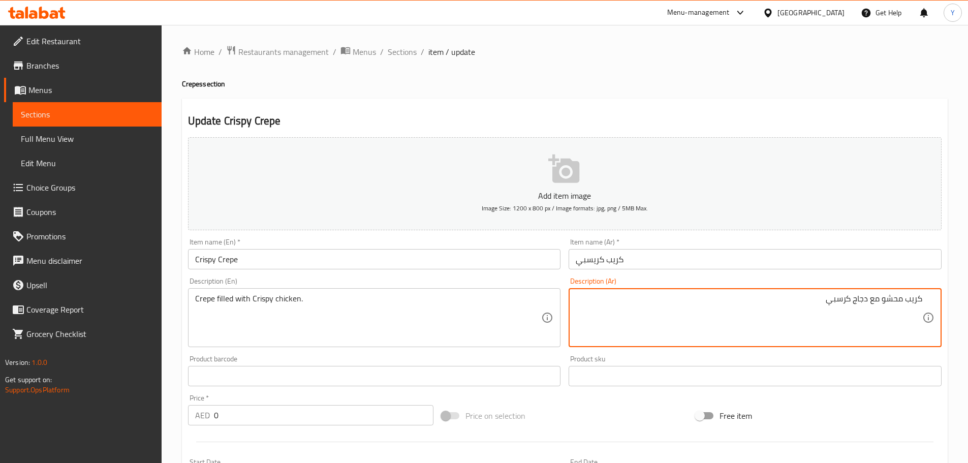
click at [639, 103] on div "Update Crispy Crepe Add item image Image Size: 1200 x 800 px / Image formats: j…" at bounding box center [565, 406] width 766 height 614
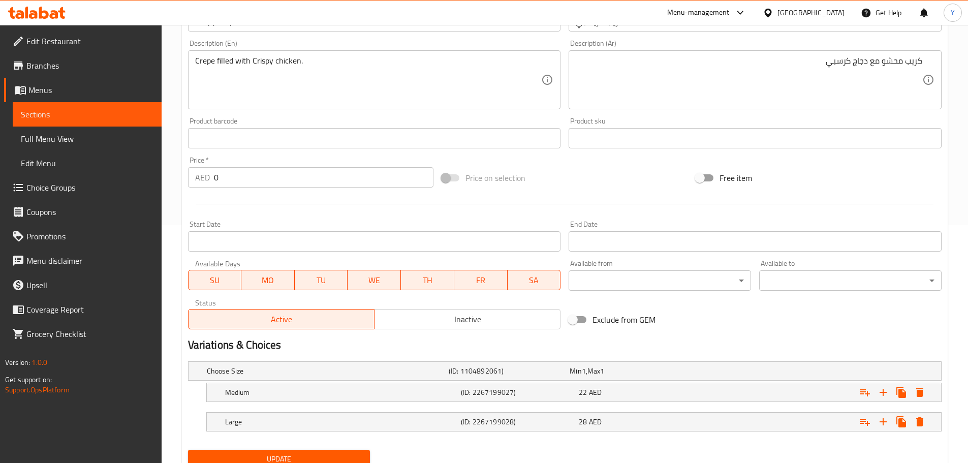
scroll to position [278, 0]
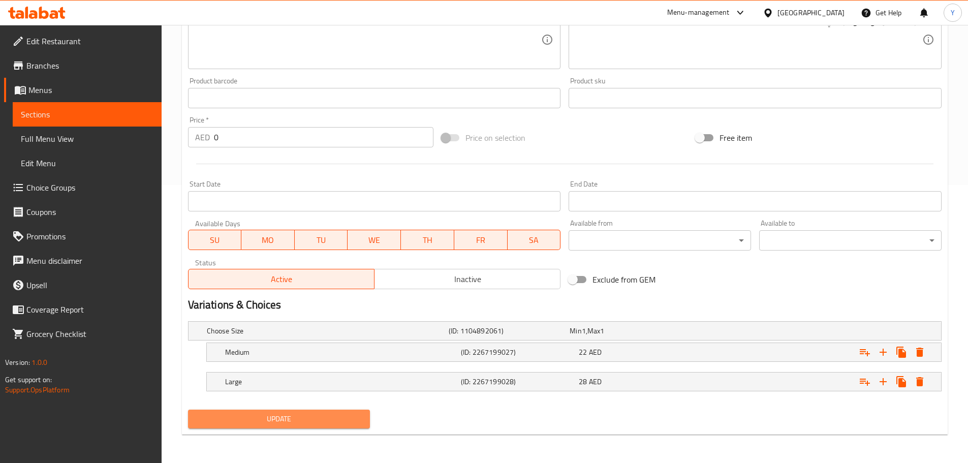
click at [295, 425] on span "Update" at bounding box center [279, 419] width 166 height 13
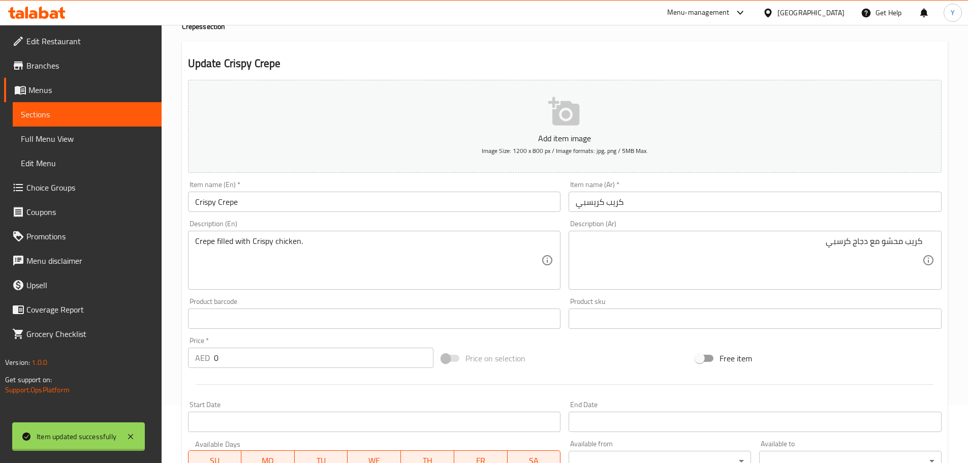
scroll to position [0, 0]
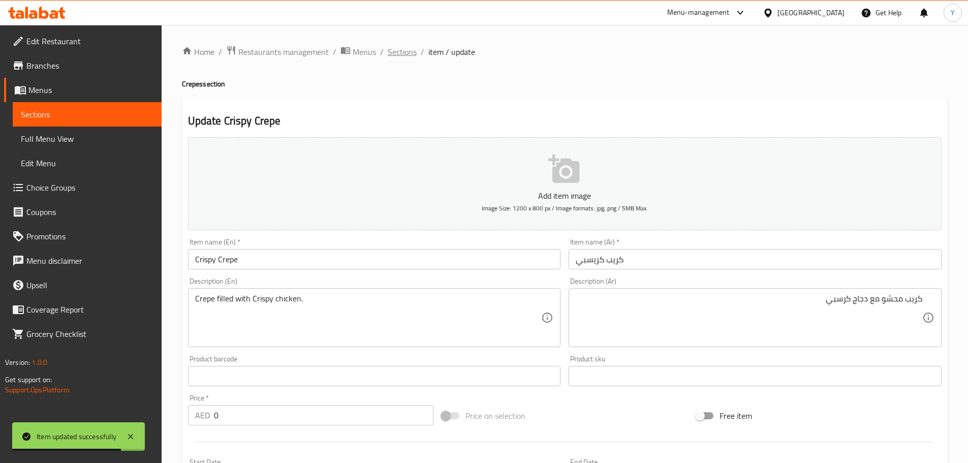
click at [406, 56] on span "Sections" at bounding box center [402, 52] width 29 height 12
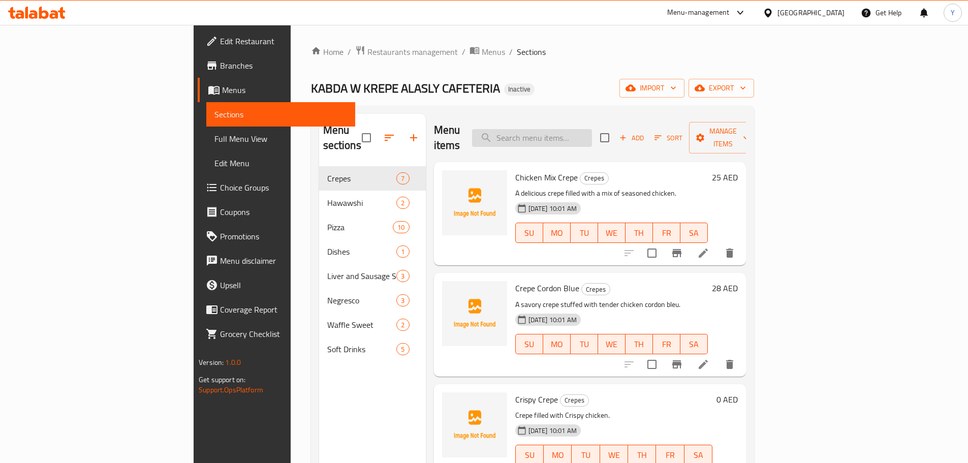
click at [592, 129] on input "search" at bounding box center [532, 138] width 120 height 18
paste input "Fajita Pizza"
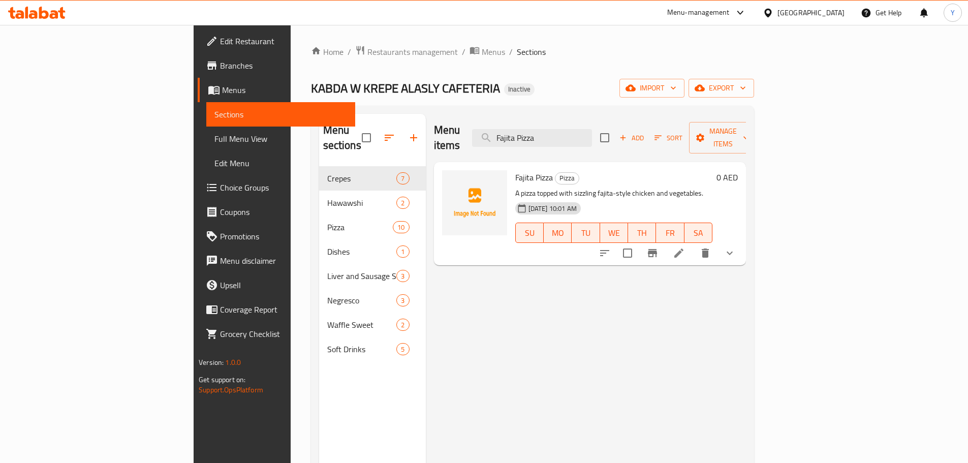
type input "Fajita Pizza"
click at [685, 247] on icon at bounding box center [679, 253] width 12 height 12
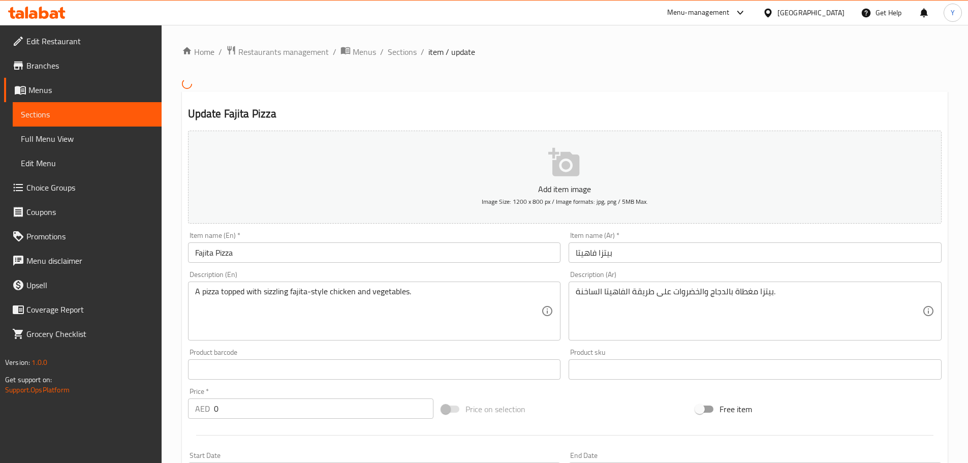
click at [599, 286] on div "بيتزا مغطاة بالدجاج والخضروات على طريقة الفاهيتا الساخنة. Description (Ar)" at bounding box center [755, 311] width 373 height 59
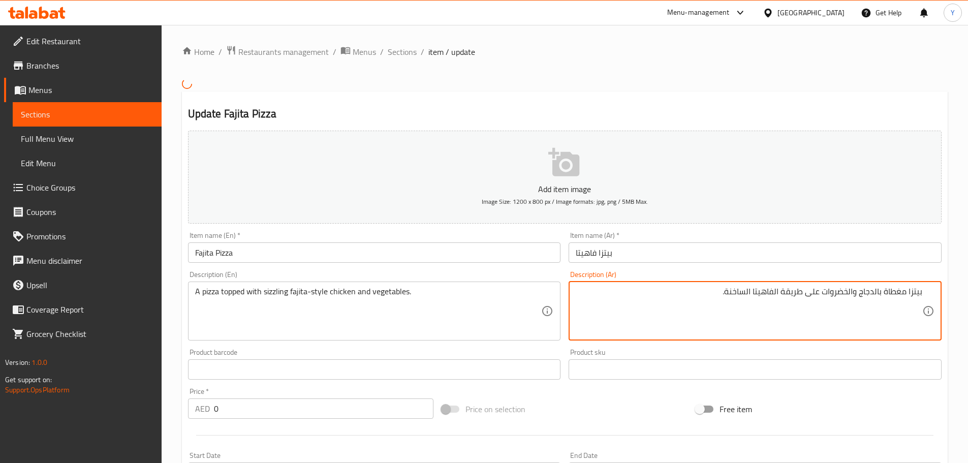
click at [598, 292] on textarea "بيتزا مغطاة بالدجاج والخضروات على طريقة الفاهيتا الساخنة." at bounding box center [749, 311] width 347 height 48
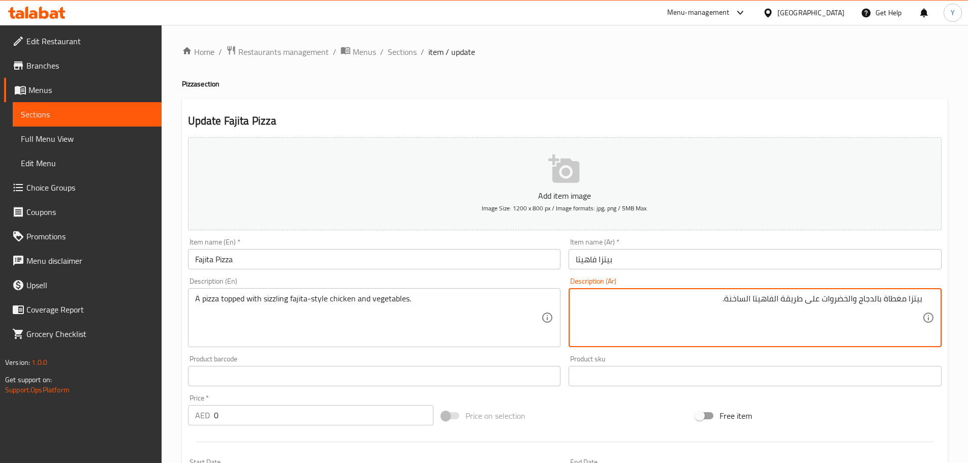
click at [742, 299] on textarea "بيتزا مغطاة بالدجاج والخضروات على طريقة الفاهيتا الساخنة." at bounding box center [749, 318] width 347 height 48
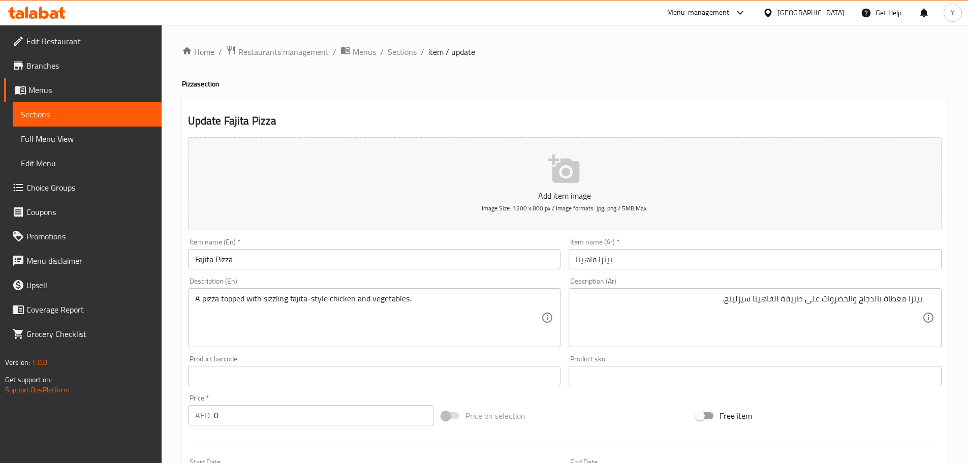
click at [735, 82] on h4 "Pizza section" at bounding box center [565, 84] width 766 height 10
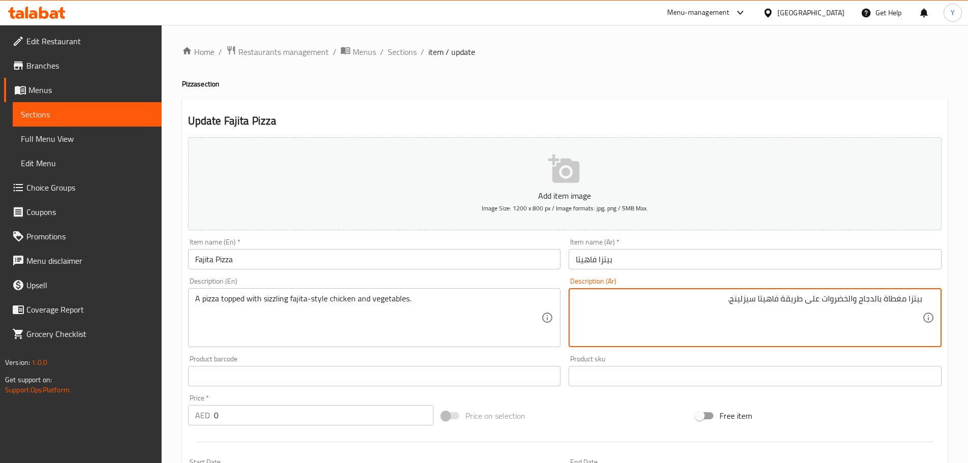
type textarea "بيتزا مغطاة بالدجاج والخضروات على طريقة فاهيتا سيزلينج."
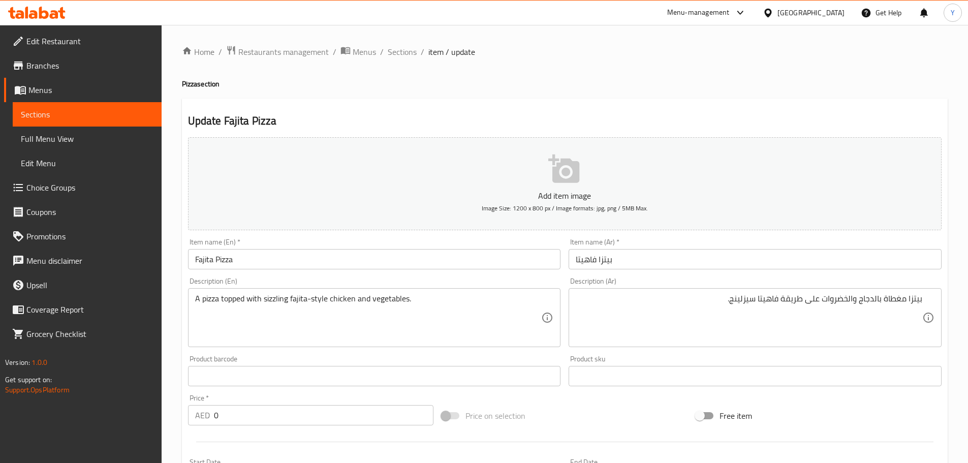
click at [744, 107] on div "Update Fajita Pizza Add item image Image Size: 1200 x 800 px / Image formats: j…" at bounding box center [565, 406] width 766 height 614
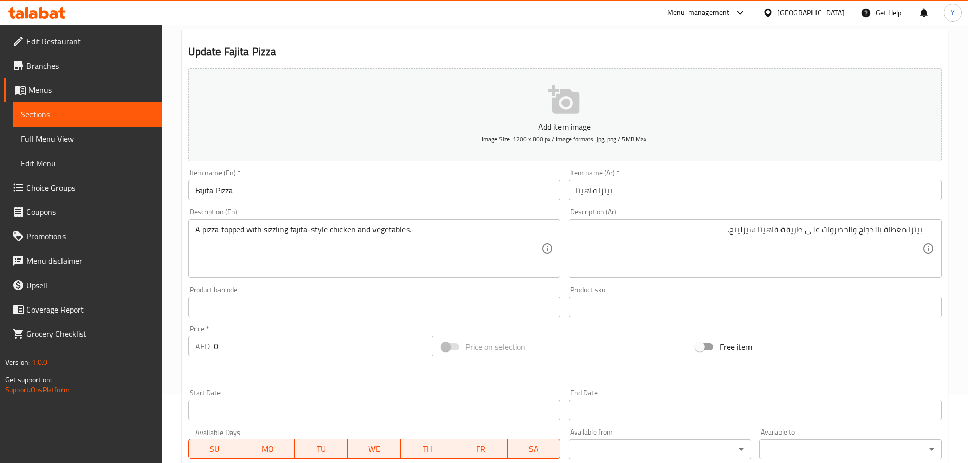
scroll to position [278, 0]
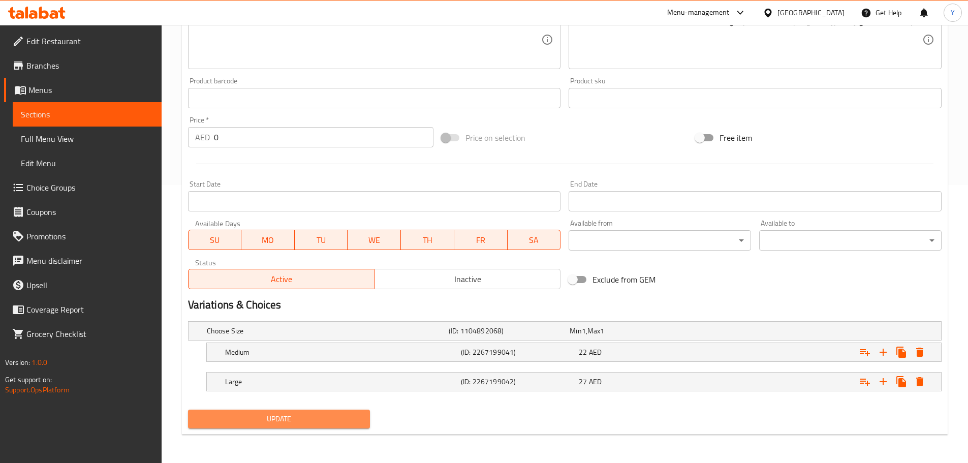
click at [306, 411] on button "Update" at bounding box center [279, 419] width 182 height 19
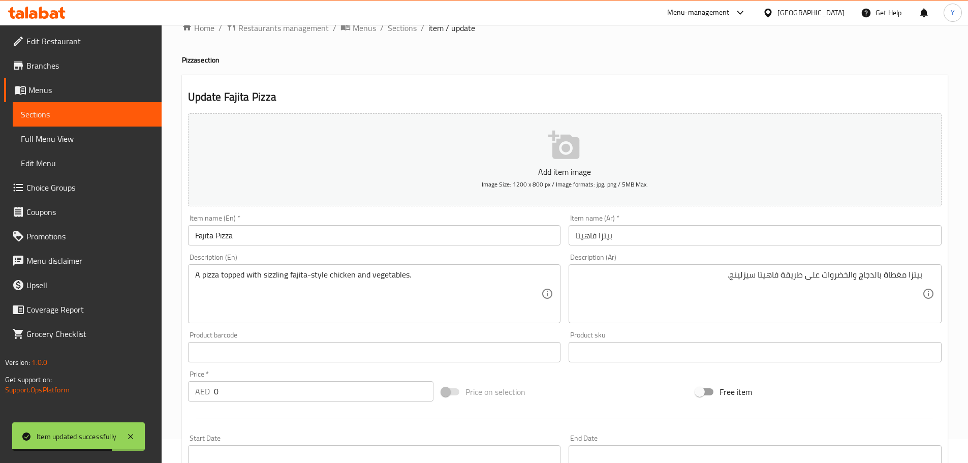
scroll to position [0, 0]
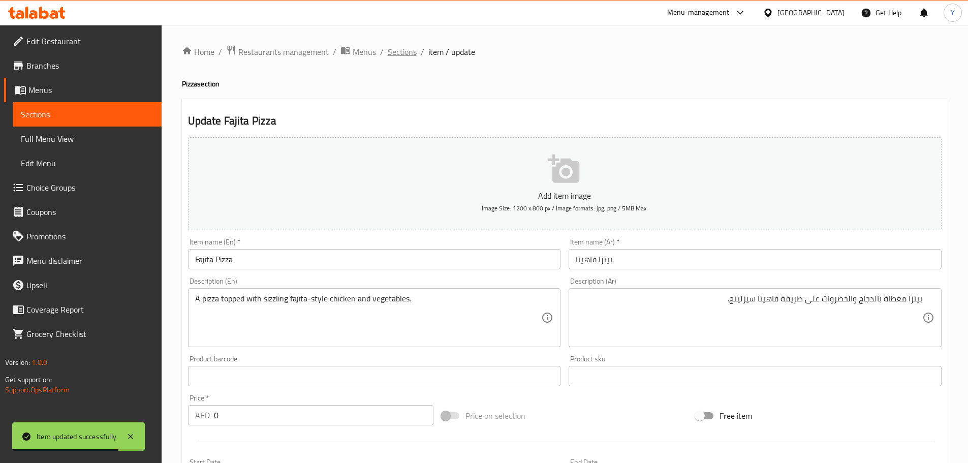
click at [400, 58] on span "Sections" at bounding box center [402, 52] width 29 height 12
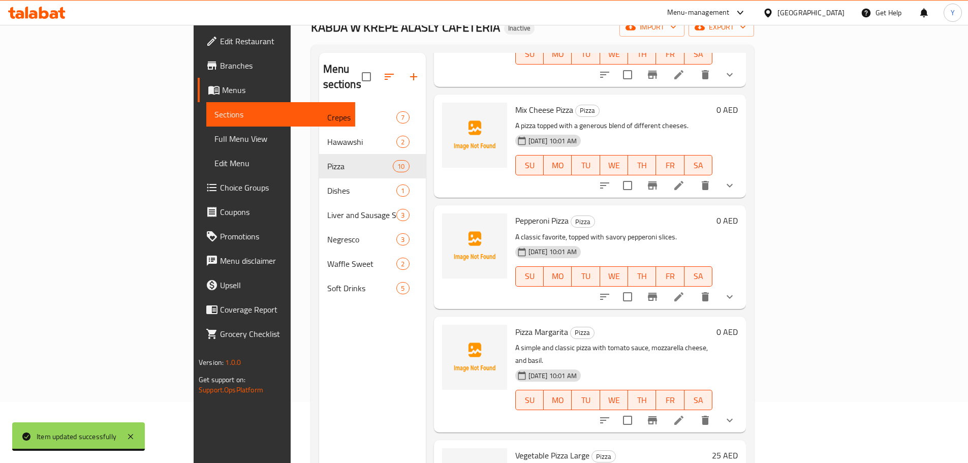
scroll to position [102, 0]
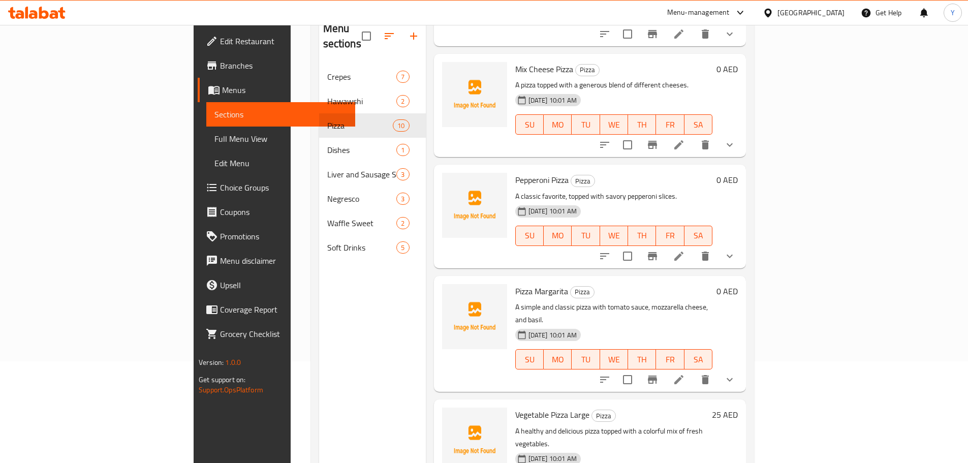
click at [693, 371] on li at bounding box center [679, 380] width 28 height 18
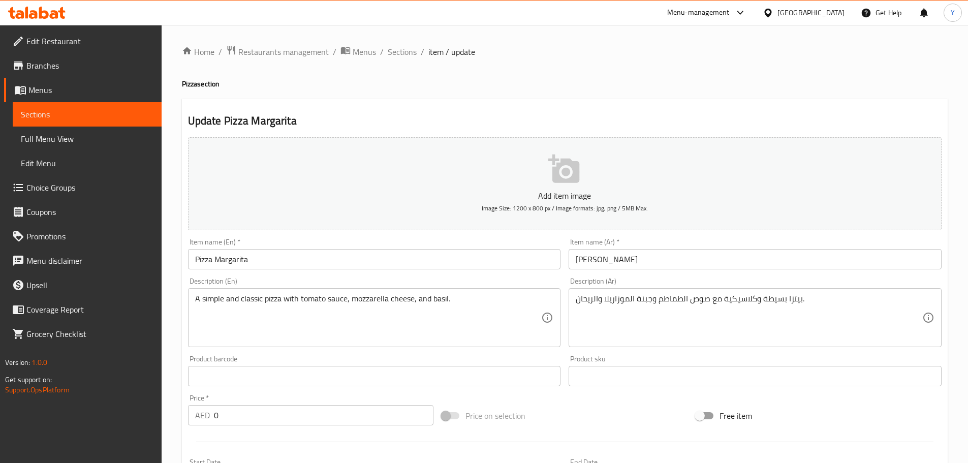
click at [273, 261] on input "Pizza Margarita" at bounding box center [374, 259] width 373 height 20
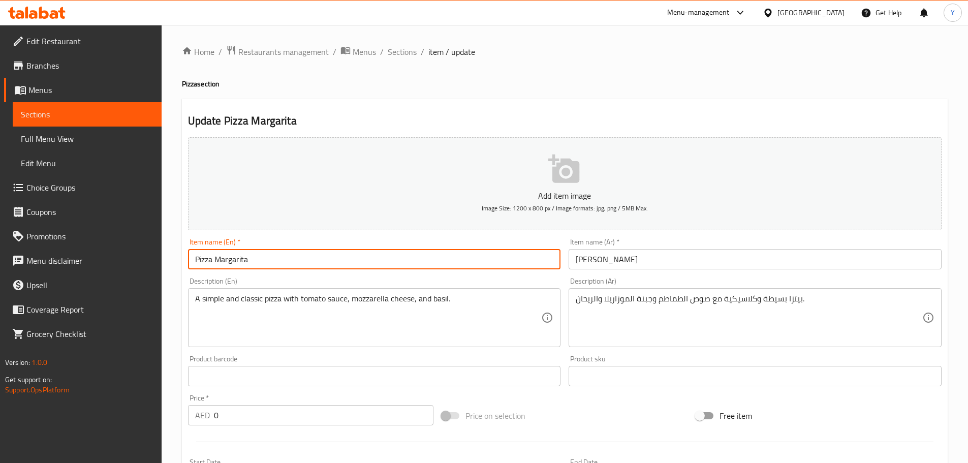
click at [273, 261] on input "Pizza Margarita" at bounding box center [374, 259] width 373 height 20
click at [236, 254] on input "Pizza Margarita" at bounding box center [374, 259] width 373 height 20
paste input "he"
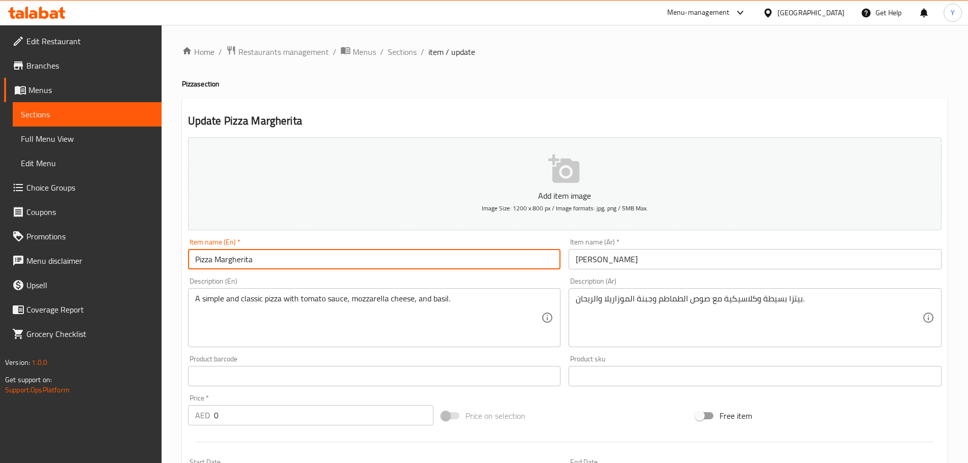
type input "Pizza Margherita"
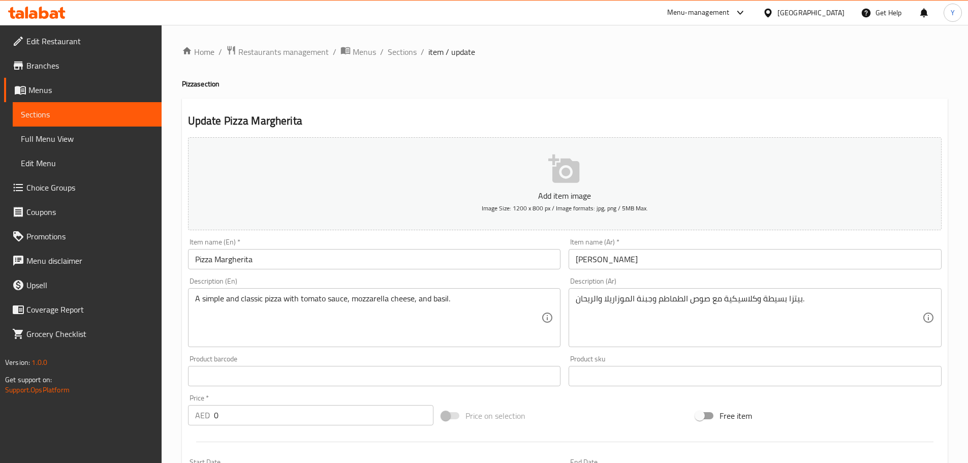
click at [523, 115] on h2 "Update Pizza Margherita" at bounding box center [565, 120] width 754 height 15
click at [667, 107] on div "Update Pizza Margherita Add item image Image Size: 1200 x 800 px / Image format…" at bounding box center [565, 406] width 766 height 614
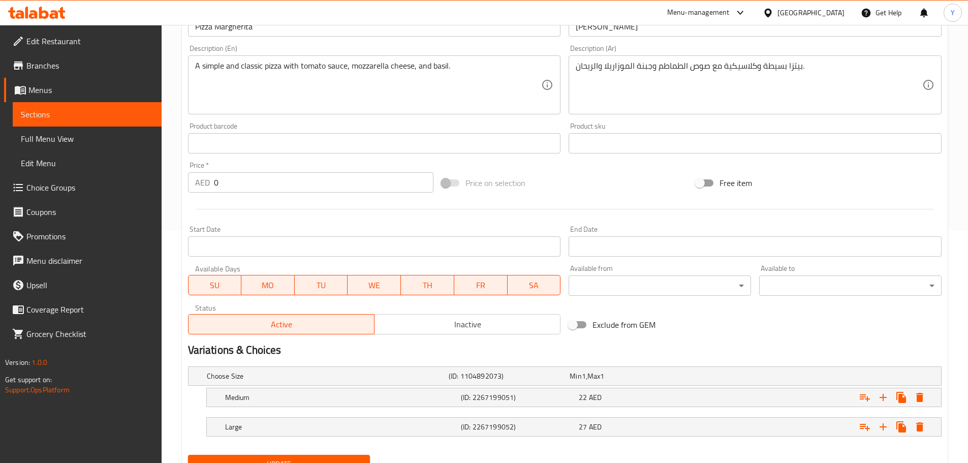
scroll to position [278, 0]
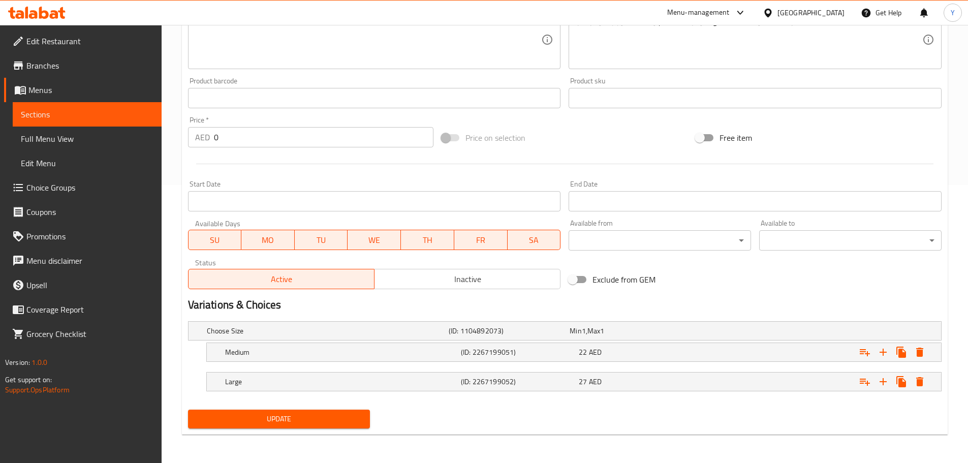
click at [345, 422] on span "Update" at bounding box center [279, 419] width 166 height 13
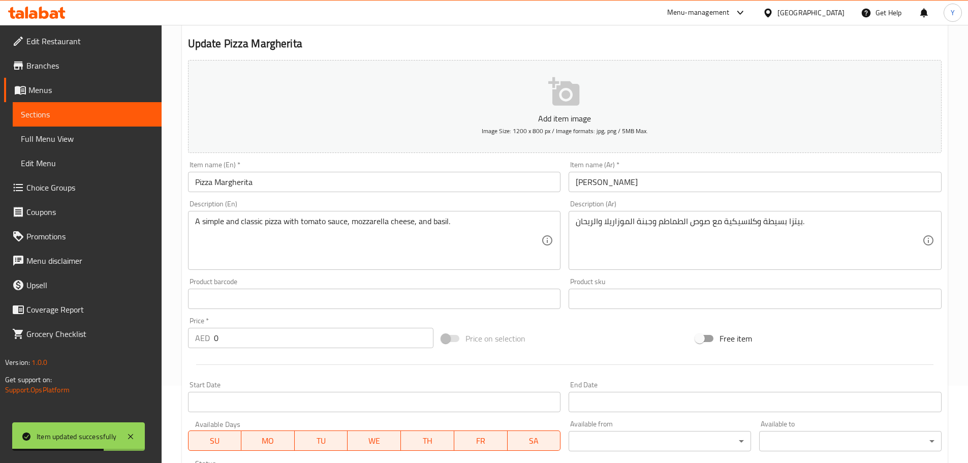
scroll to position [0, 0]
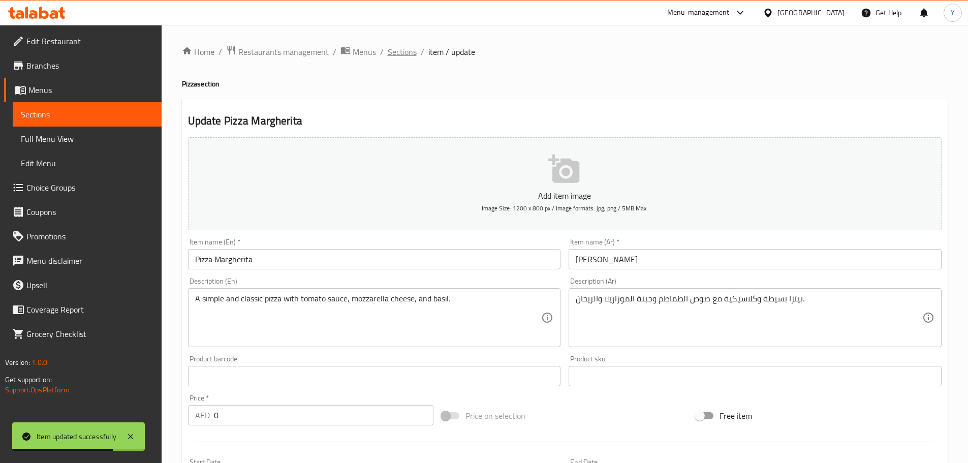
click at [407, 50] on span "Sections" at bounding box center [402, 52] width 29 height 12
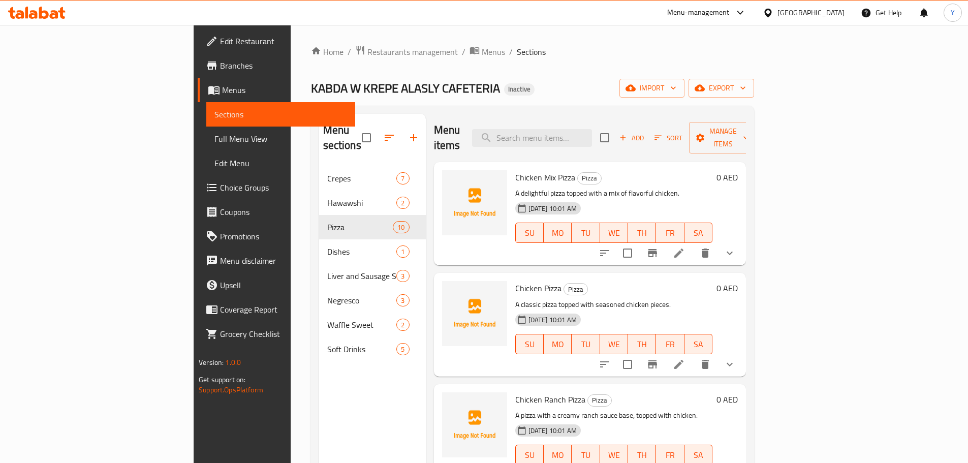
scroll to position [102, 0]
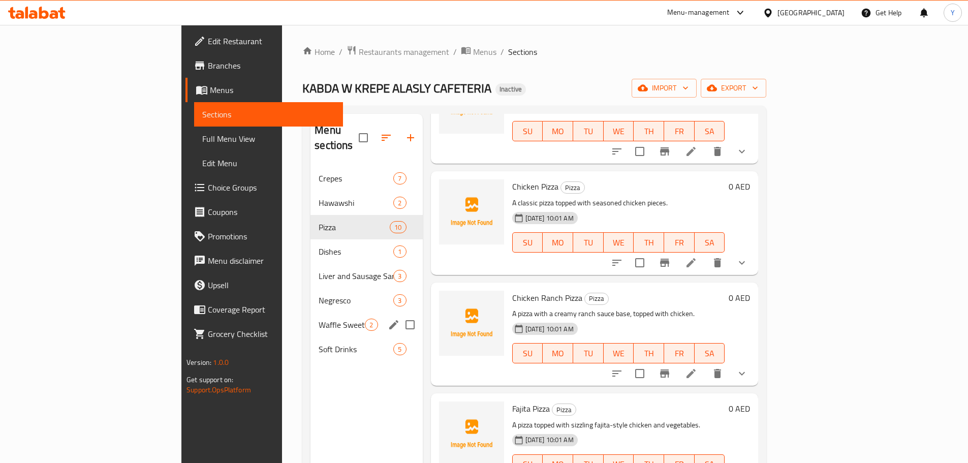
click at [311, 318] on div "Waffle Sweet 2" at bounding box center [367, 325] width 112 height 24
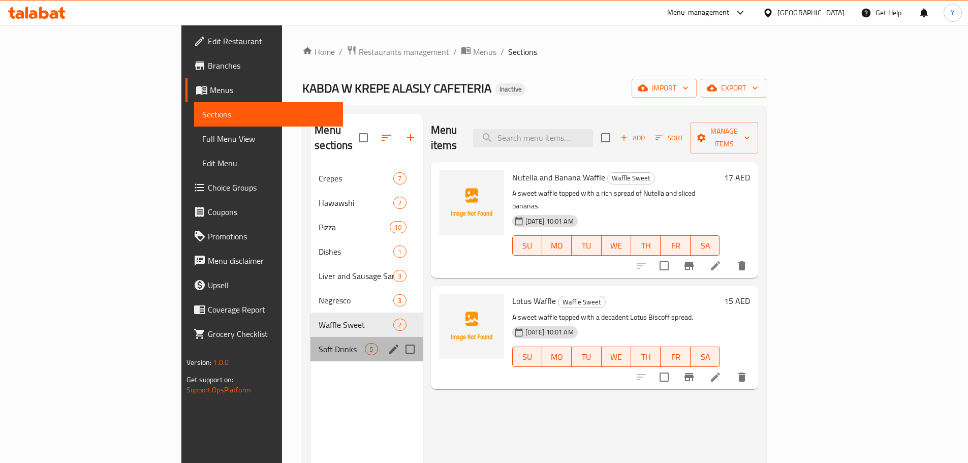
click at [311, 337] on div "Soft Drinks 5" at bounding box center [367, 349] width 112 height 24
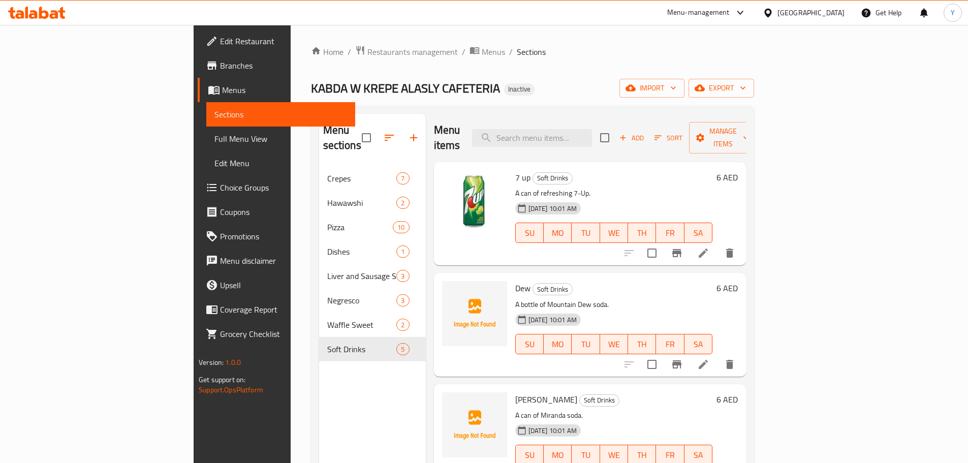
click at [718, 355] on li at bounding box center [703, 364] width 28 height 18
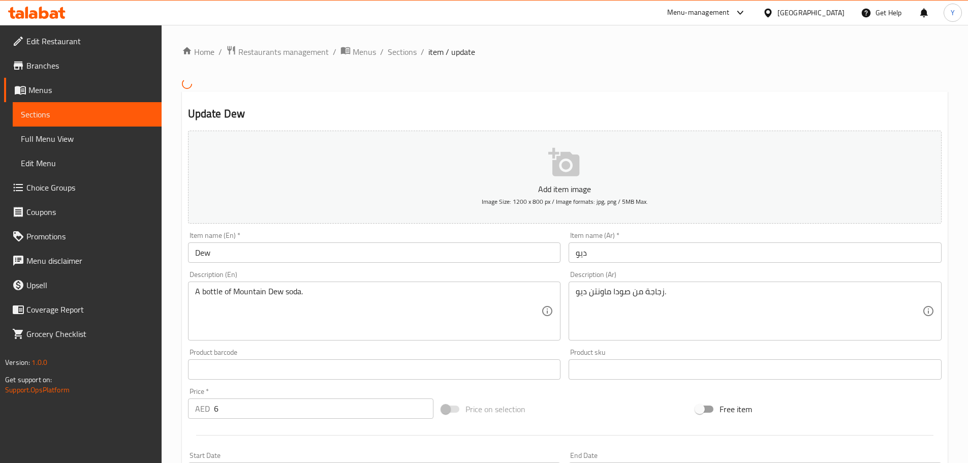
click at [179, 259] on div "Home / Restaurants management / Menus / Sections / item / update Update Dew Add…" at bounding box center [565, 368] width 807 height 687
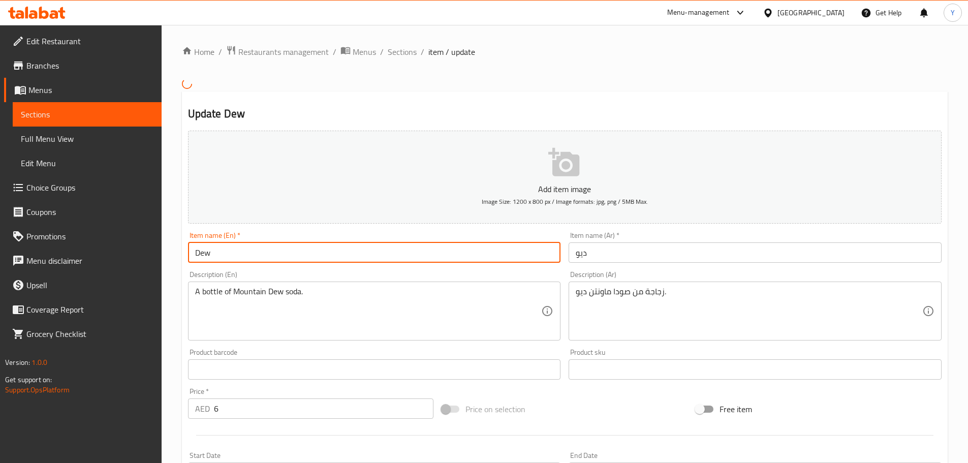
paste input "Mountain"
type input "Mountain Dew"
drag, startPoint x: 661, startPoint y: 255, endPoint x: 324, endPoint y: 253, distance: 337.5
click at [423, 254] on div "Add item image Image Size: 1200 x 800 px / Image formats: jpg, png / 5MB Max. I…" at bounding box center [565, 346] width 762 height 438
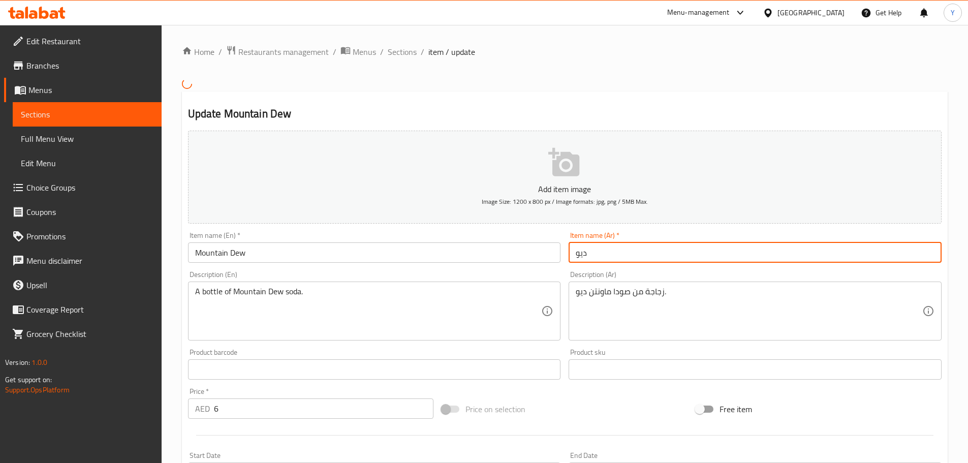
paste input "ماونتن"
type input "ماونتن ديو"
drag, startPoint x: 771, startPoint y: 72, endPoint x: 763, endPoint y: 87, distance: 17.3
click at [771, 72] on div "Home / Restaurants management / Menus / Sections / item / update Update Mountai…" at bounding box center [565, 368] width 766 height 646
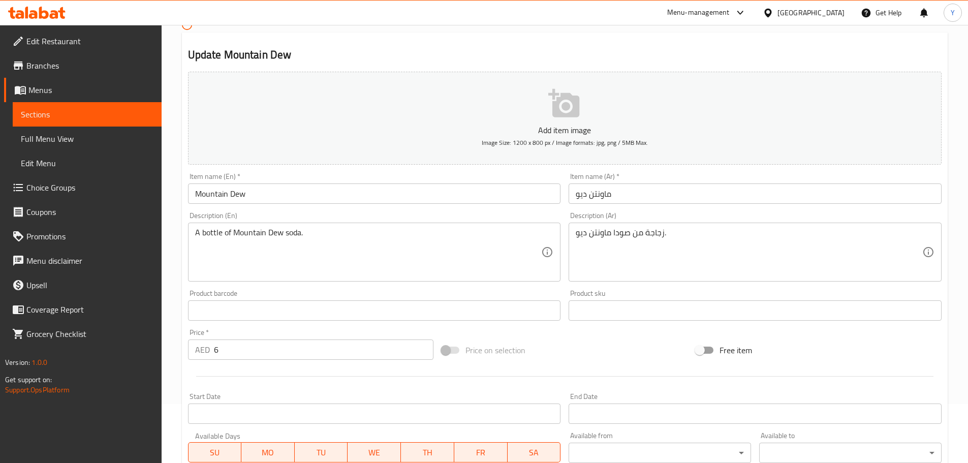
scroll to position [249, 0]
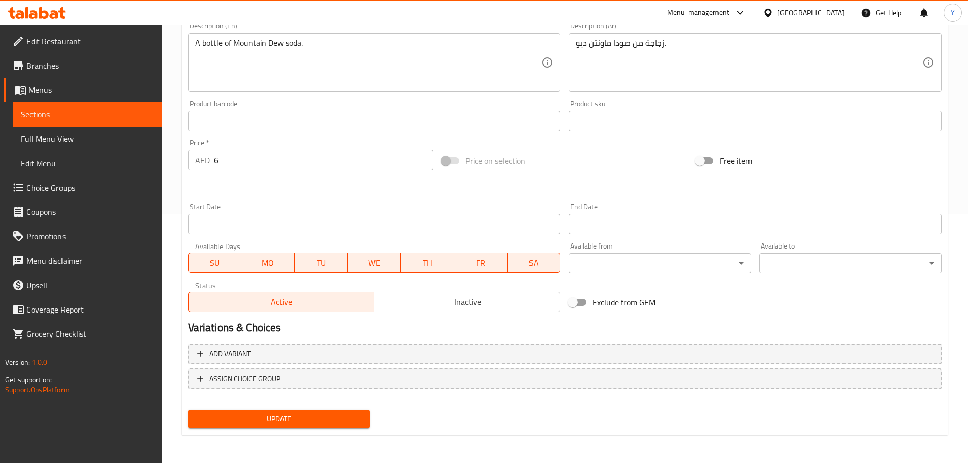
click at [280, 418] on span "Update" at bounding box center [279, 419] width 166 height 13
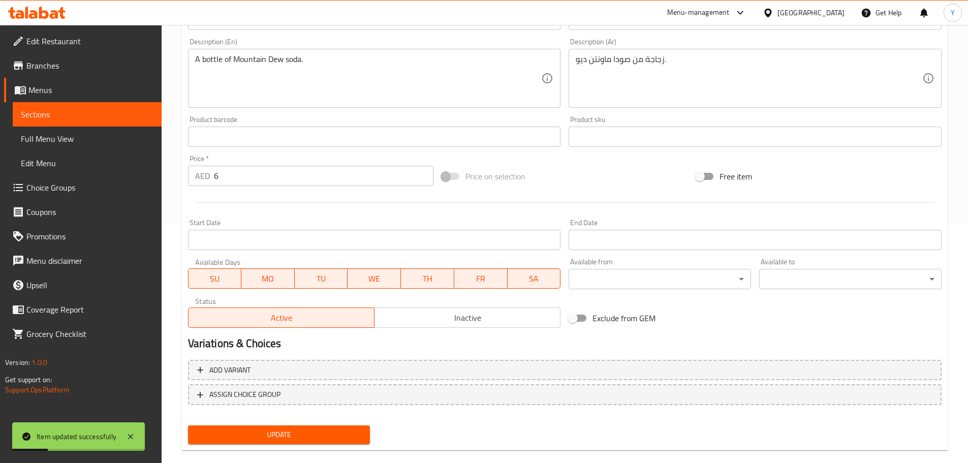
scroll to position [0, 0]
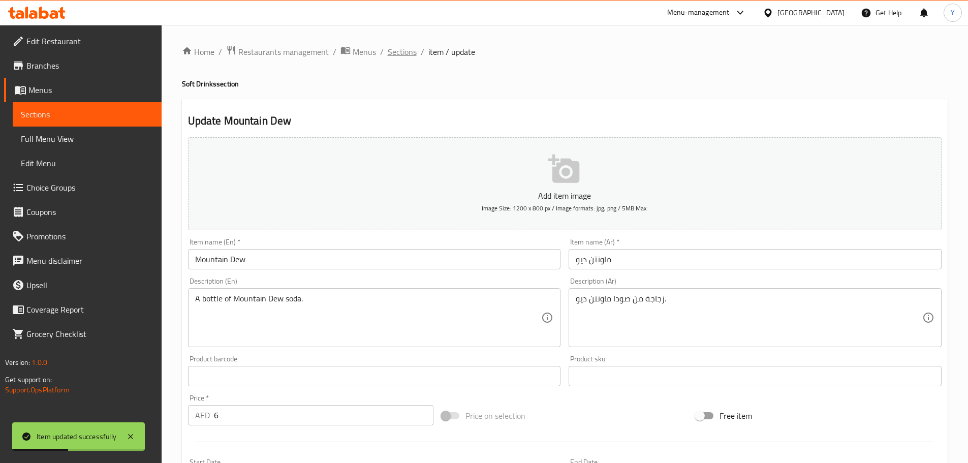
click at [399, 57] on span "Sections" at bounding box center [402, 52] width 29 height 12
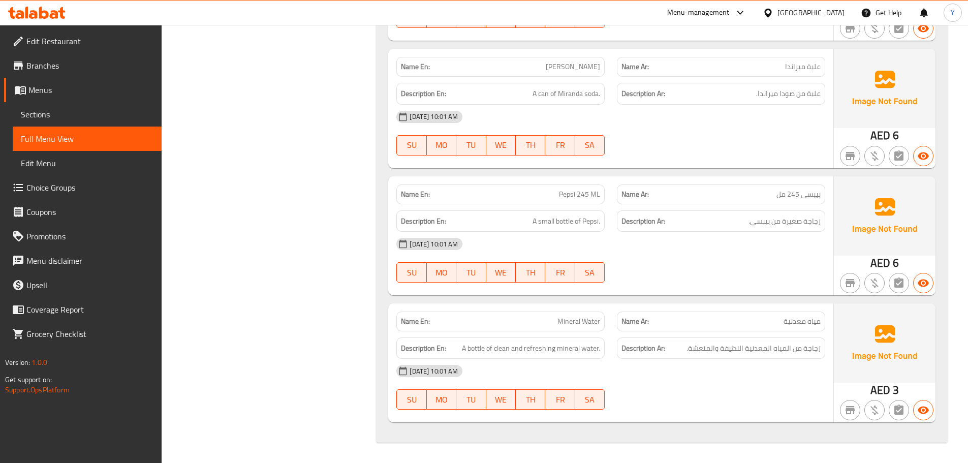
drag, startPoint x: 738, startPoint y: 165, endPoint x: 729, endPoint y: 487, distance: 322.4
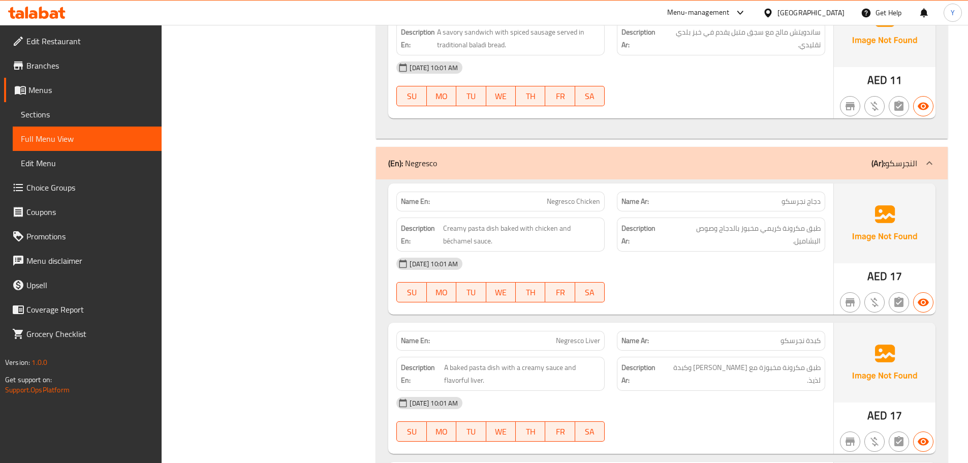
scroll to position [4018, 0]
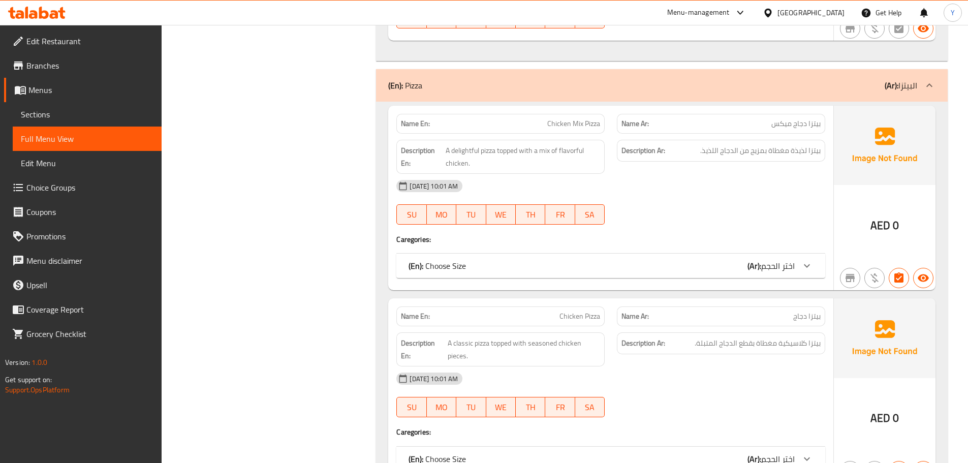
drag, startPoint x: 651, startPoint y: 21, endPoint x: 651, endPoint y: -13, distance: 34.1
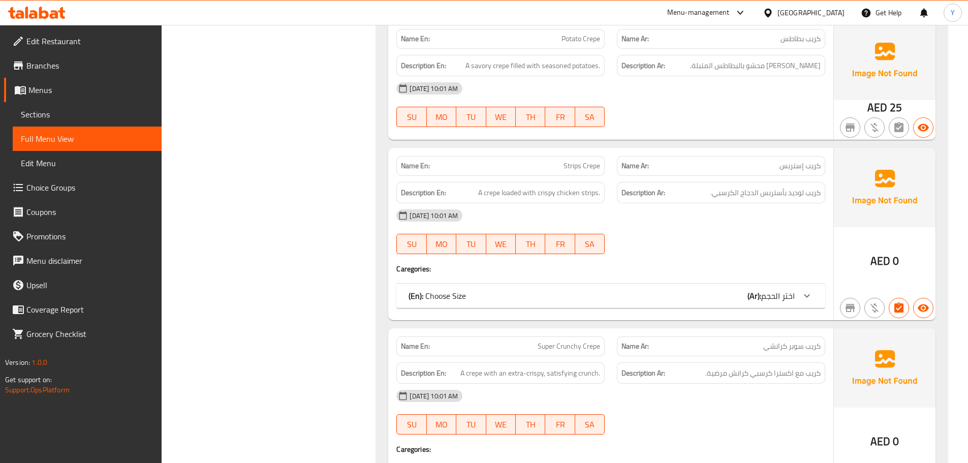
scroll to position [0, 0]
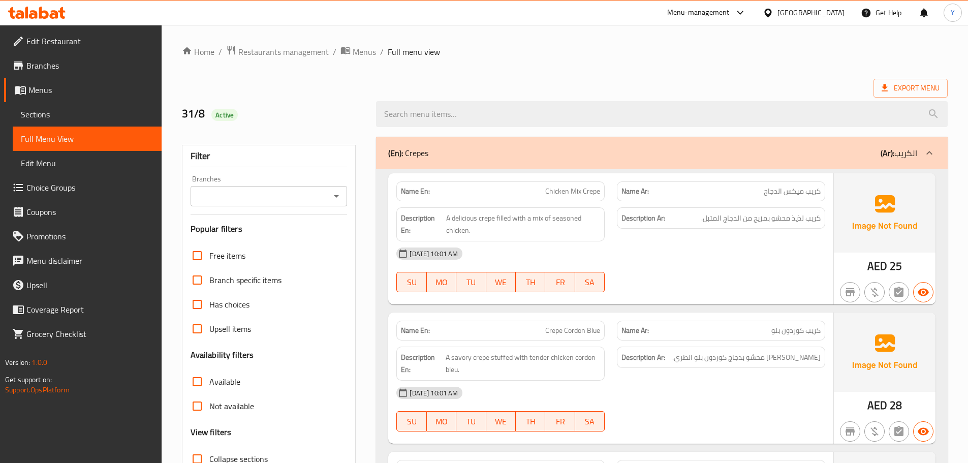
drag, startPoint x: 722, startPoint y: 237, endPoint x: 722, endPoint y: -62, distance: 298.9
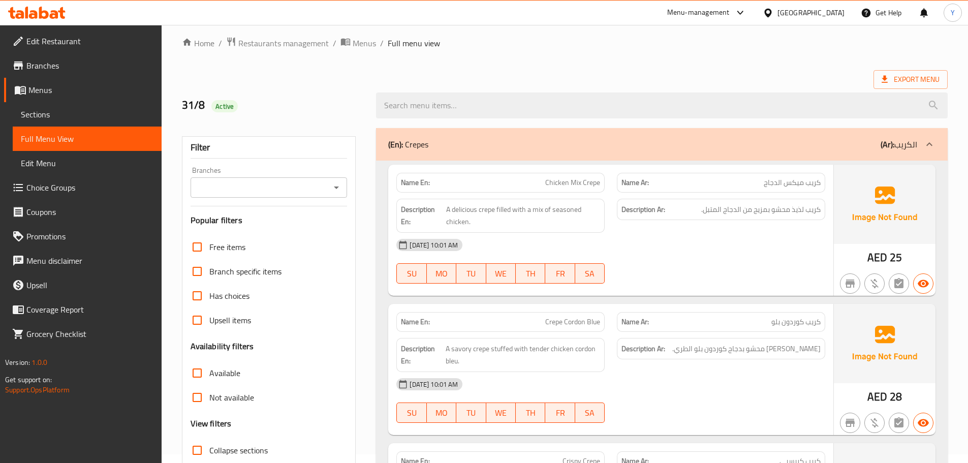
scroll to position [153, 0]
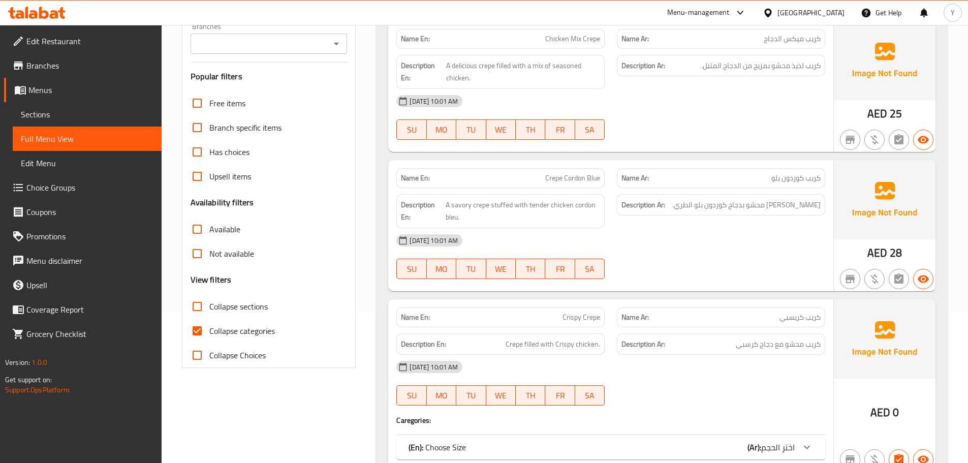
click at [215, 328] on span "Collapse categories" at bounding box center [242, 331] width 66 height 12
click at [209, 328] on input "Collapse categories" at bounding box center [197, 331] width 24 height 24
checkbox input "false"
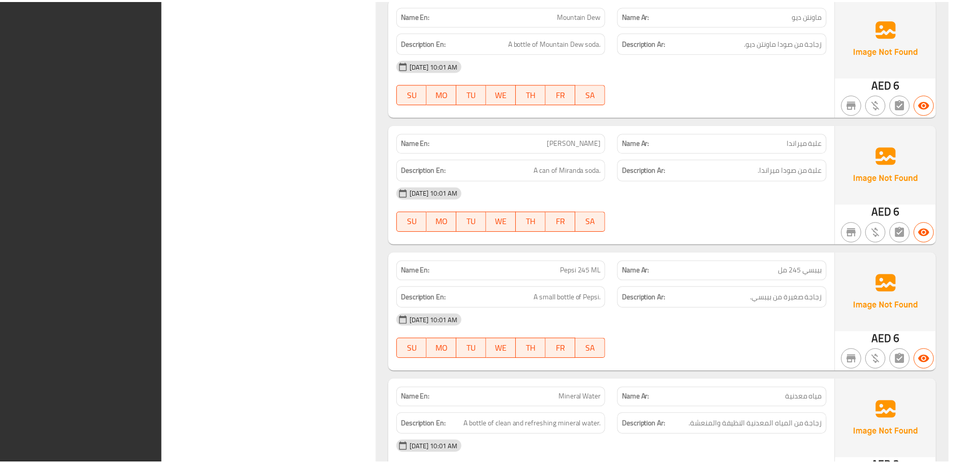
scroll to position [6934, 0]
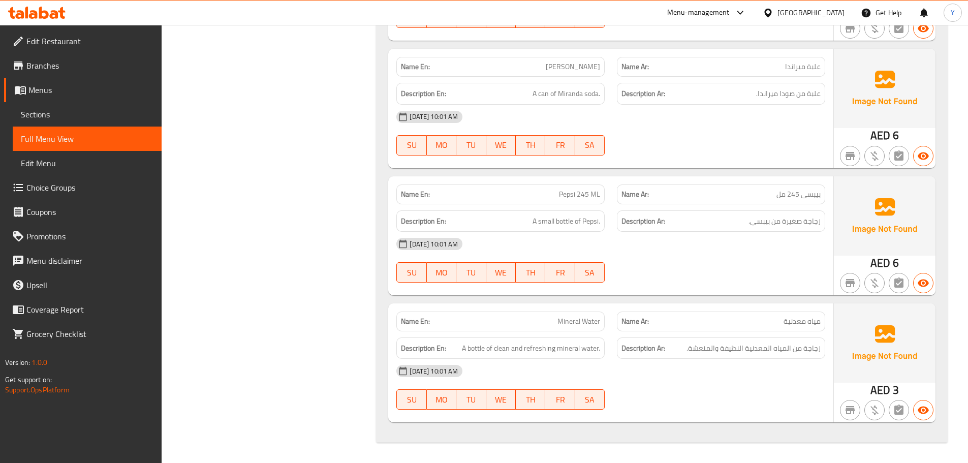
click at [422, 78] on div "Description En: A can of Miranda soda." at bounding box center [500, 94] width 221 height 34
click at [420, 62] on strong "Name En:" at bounding box center [415, 67] width 29 height 11
copy strong "Name En:"
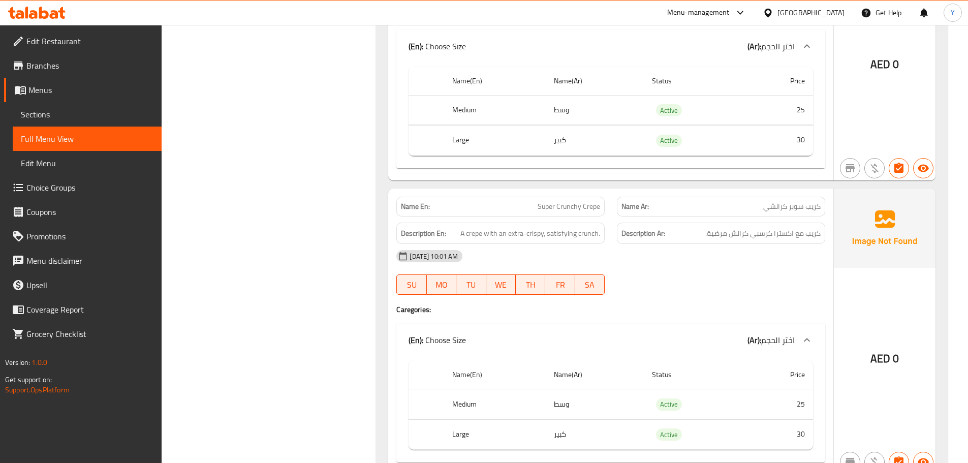
scroll to position [0, 0]
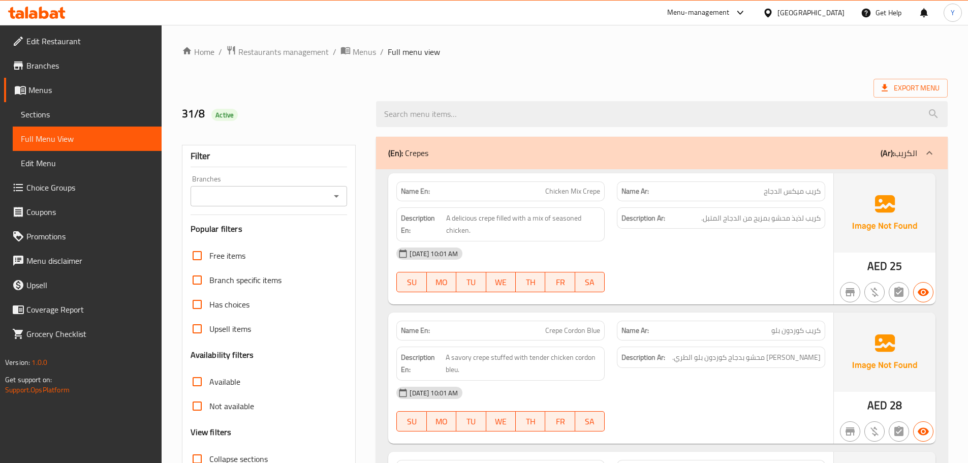
drag, startPoint x: 362, startPoint y: 332, endPoint x: 419, endPoint y: -62, distance: 397.6
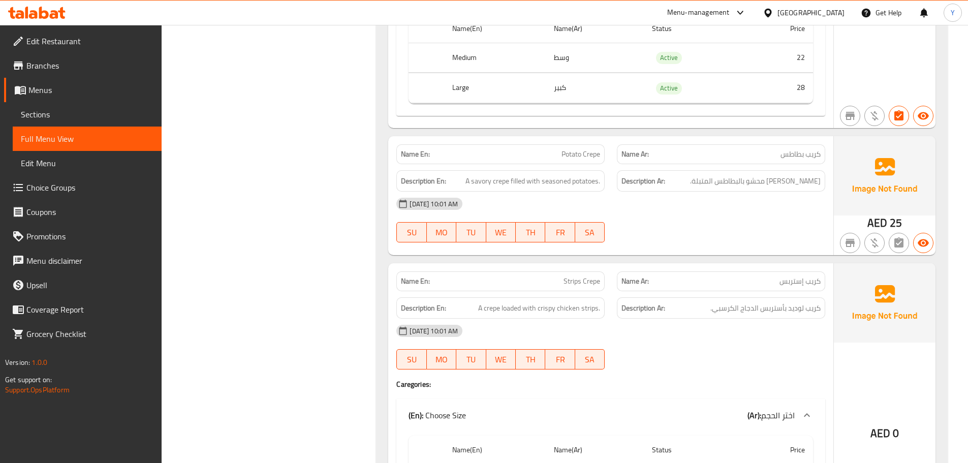
scroll to position [305, 0]
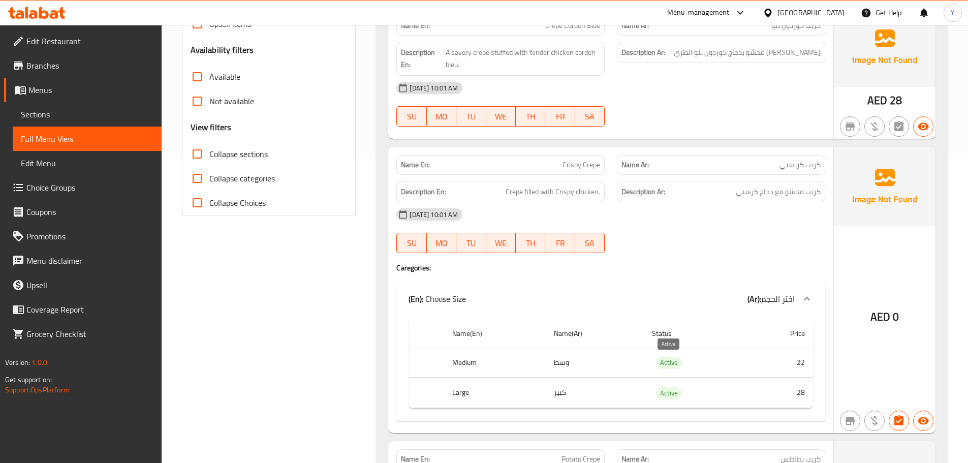
click at [664, 362] on span "Active" at bounding box center [669, 363] width 26 height 12
copy span "Active"
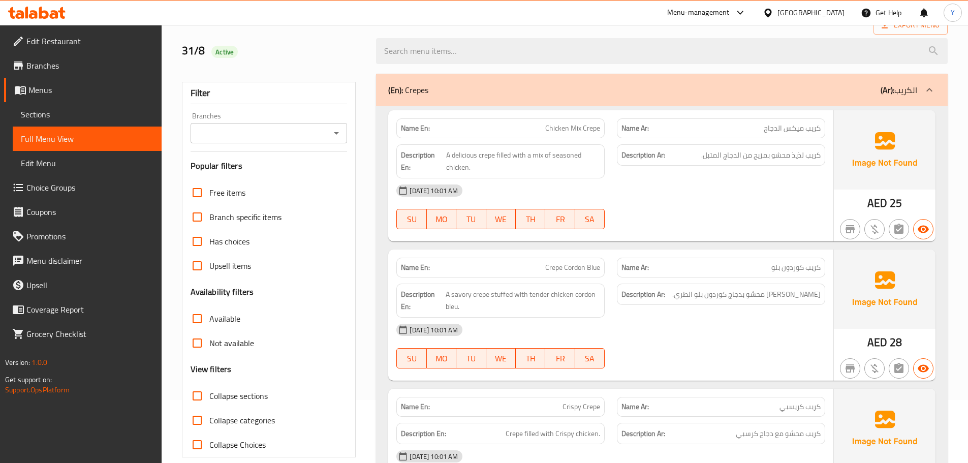
scroll to position [0, 0]
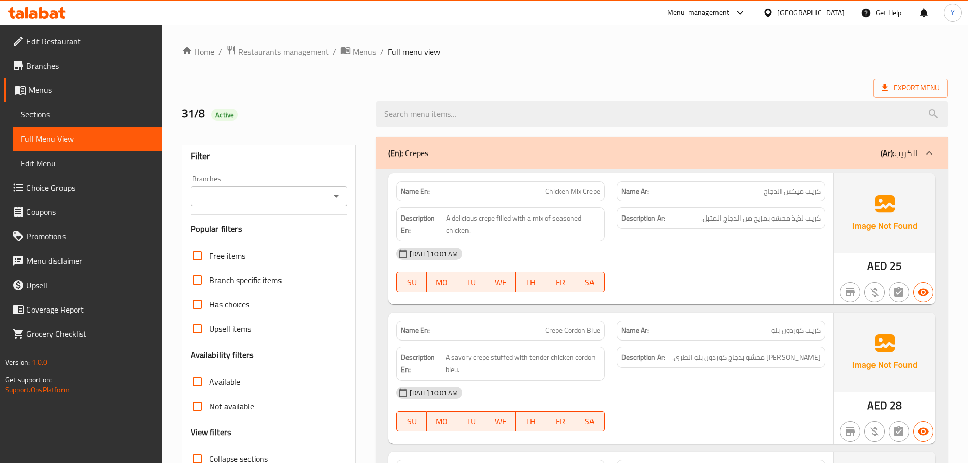
drag, startPoint x: 727, startPoint y: 163, endPoint x: 740, endPoint y: 88, distance: 75.4
click at [913, 83] on span "Export Menu" at bounding box center [911, 88] width 58 height 13
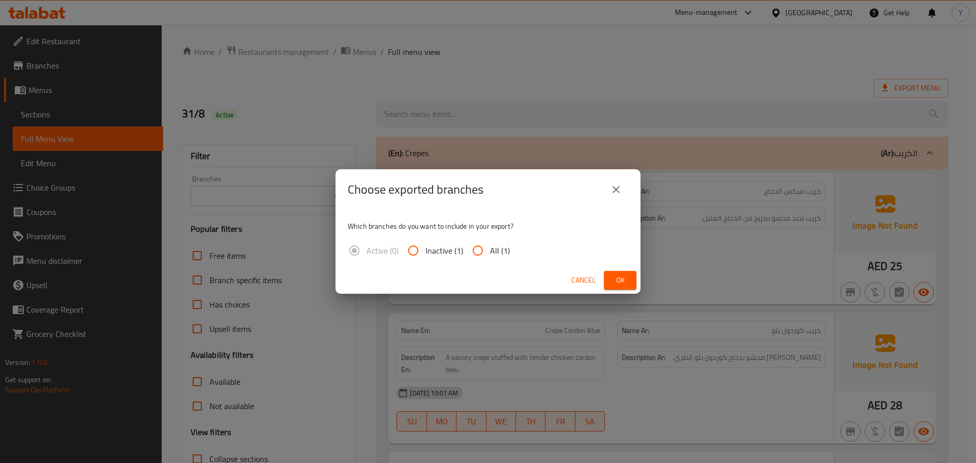
click at [610, 272] on button "Ok" at bounding box center [620, 280] width 33 height 19
